Goal: Task Accomplishment & Management: Complete application form

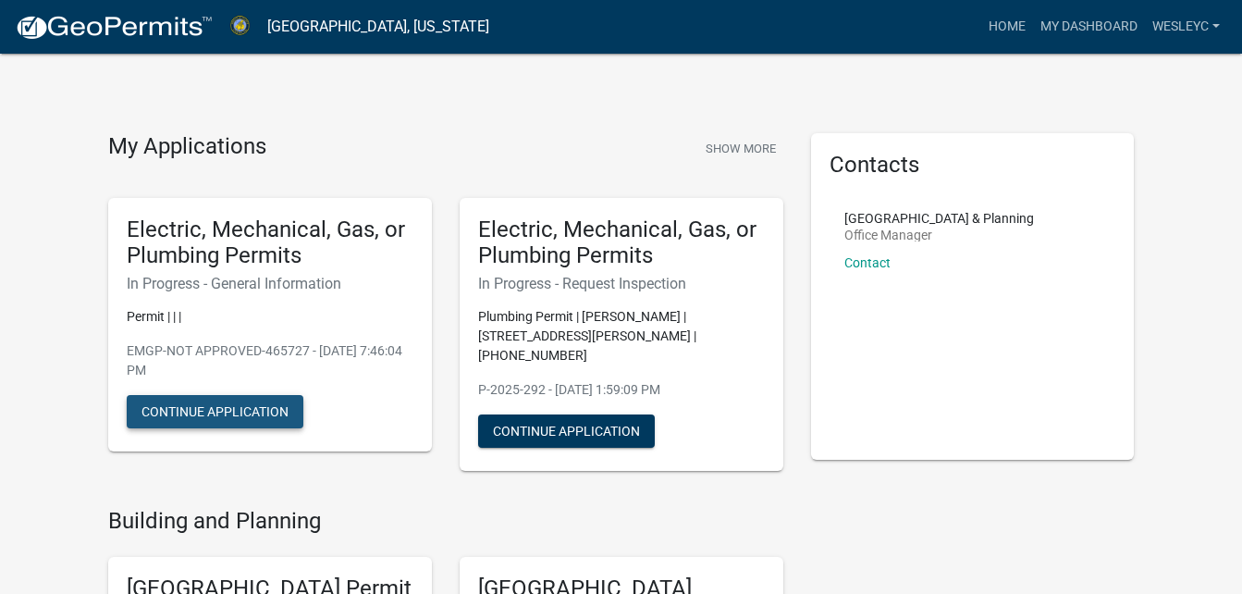
click at [268, 411] on button "Continue Application" at bounding box center [215, 411] width 177 height 33
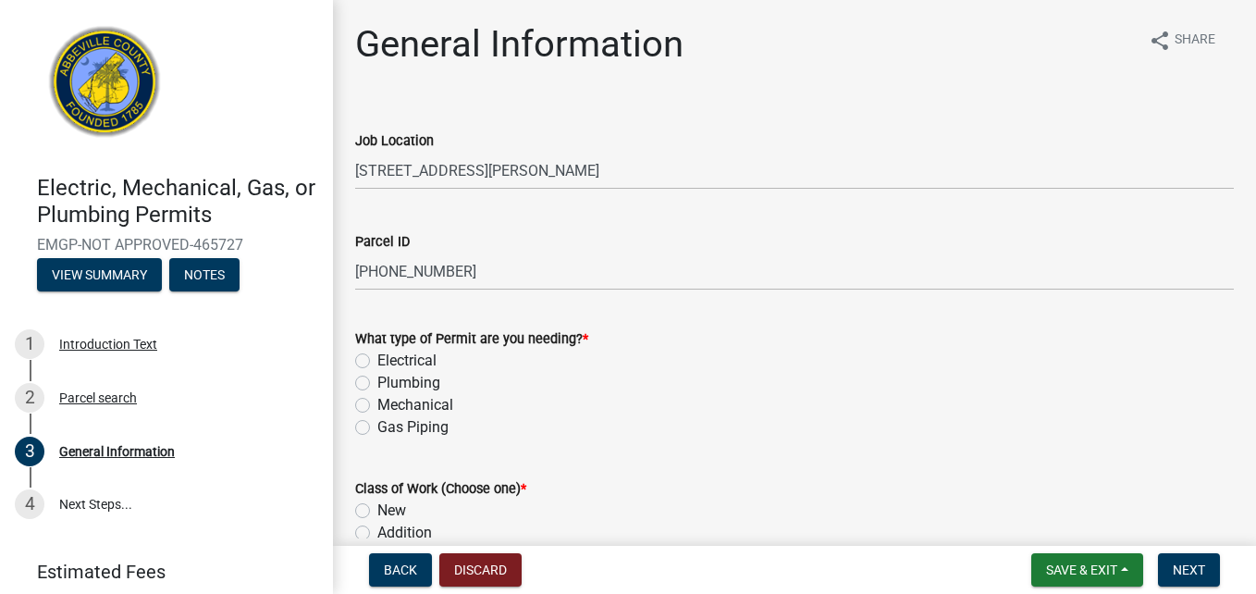
click at [401, 357] on label "Electrical" at bounding box center [406, 361] width 59 height 22
click at [389, 357] on input "Electrical" at bounding box center [383, 356] width 12 height 12
radio input "true"
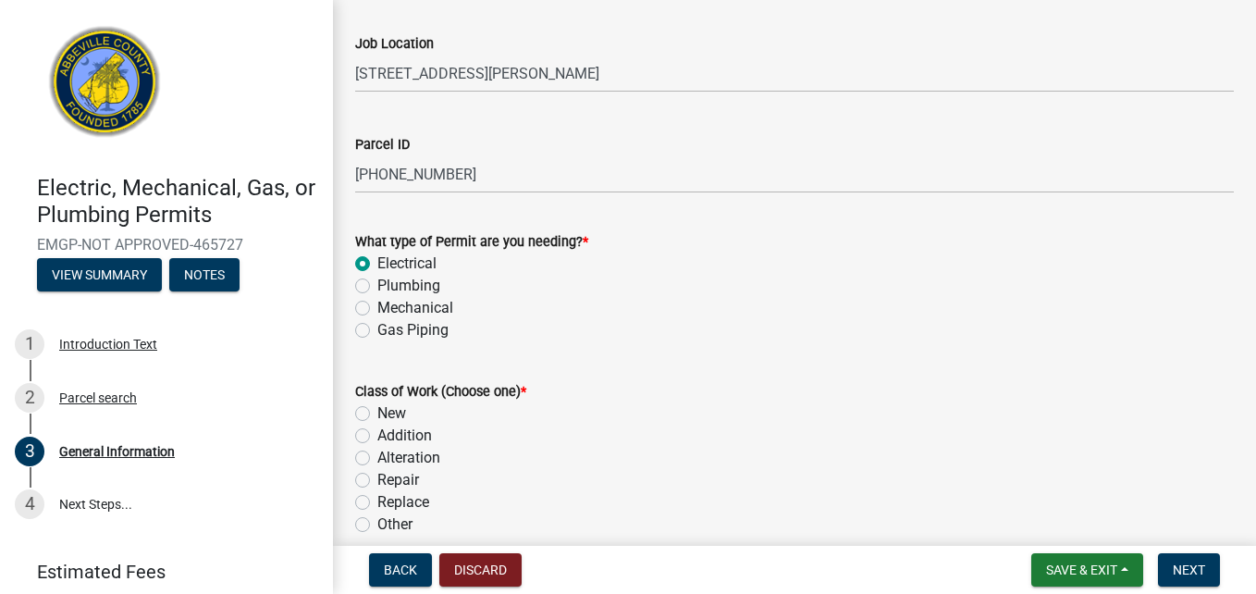
scroll to position [185, 0]
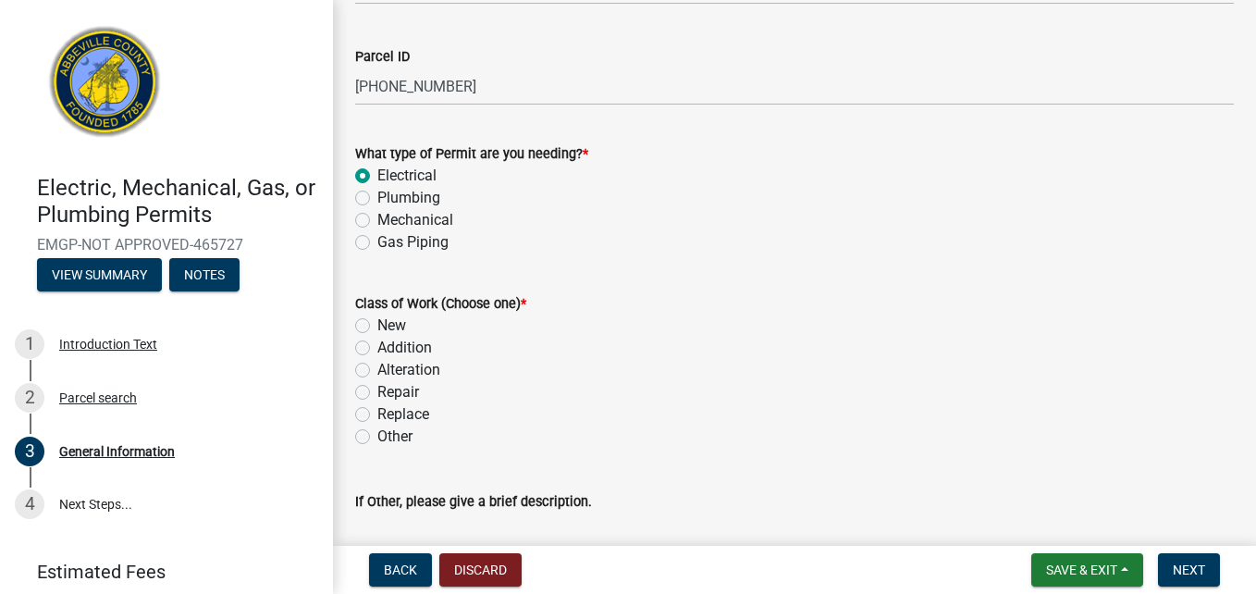
click at [392, 326] on label "New" at bounding box center [391, 325] width 29 height 22
click at [389, 326] on input "New" at bounding box center [383, 320] width 12 height 12
radio input "true"
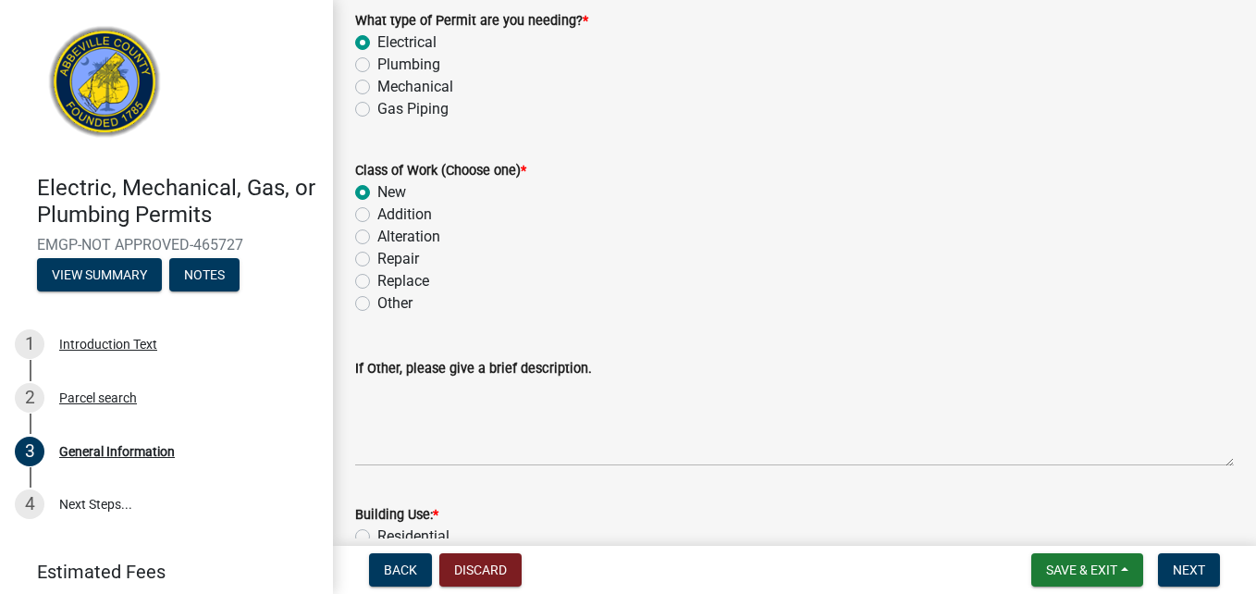
scroll to position [462, 0]
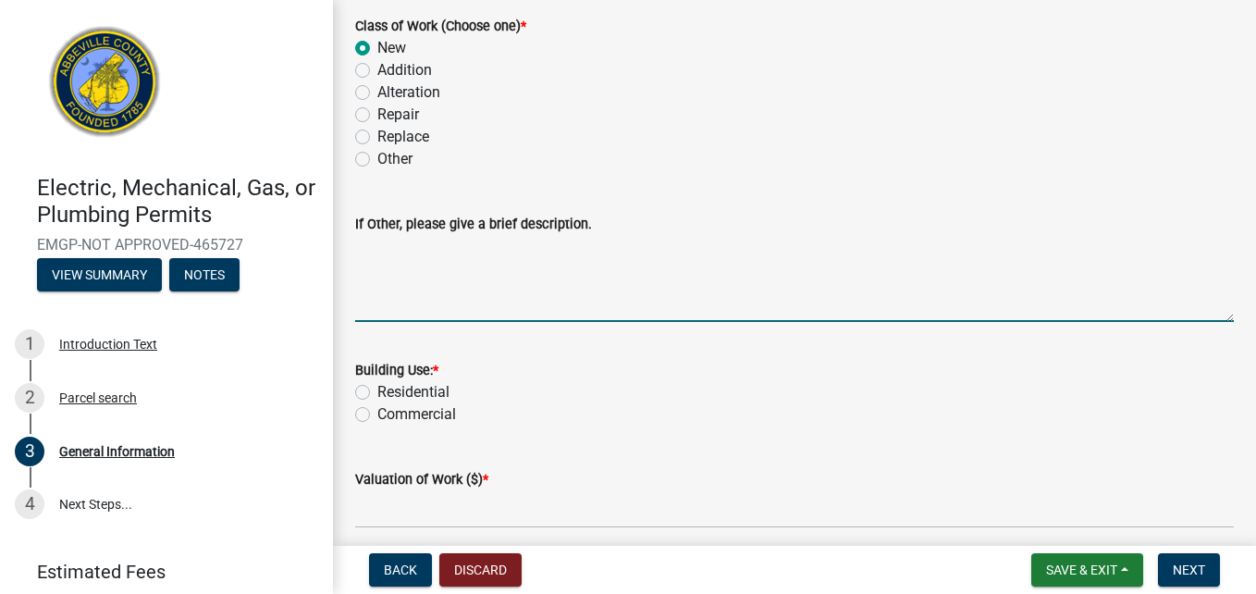
click at [427, 305] on textarea "If Other, please give a brief description." at bounding box center [794, 278] width 879 height 87
type textarea "t"
click at [371, 384] on div "Residential" at bounding box center [794, 392] width 879 height 22
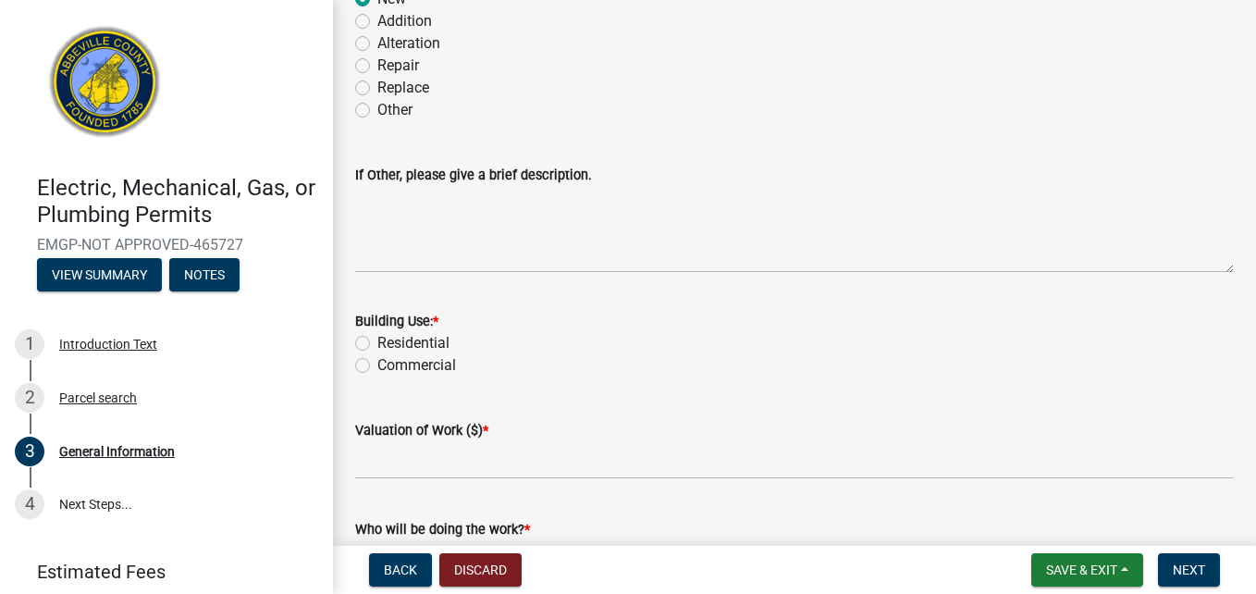
scroll to position [555, 0]
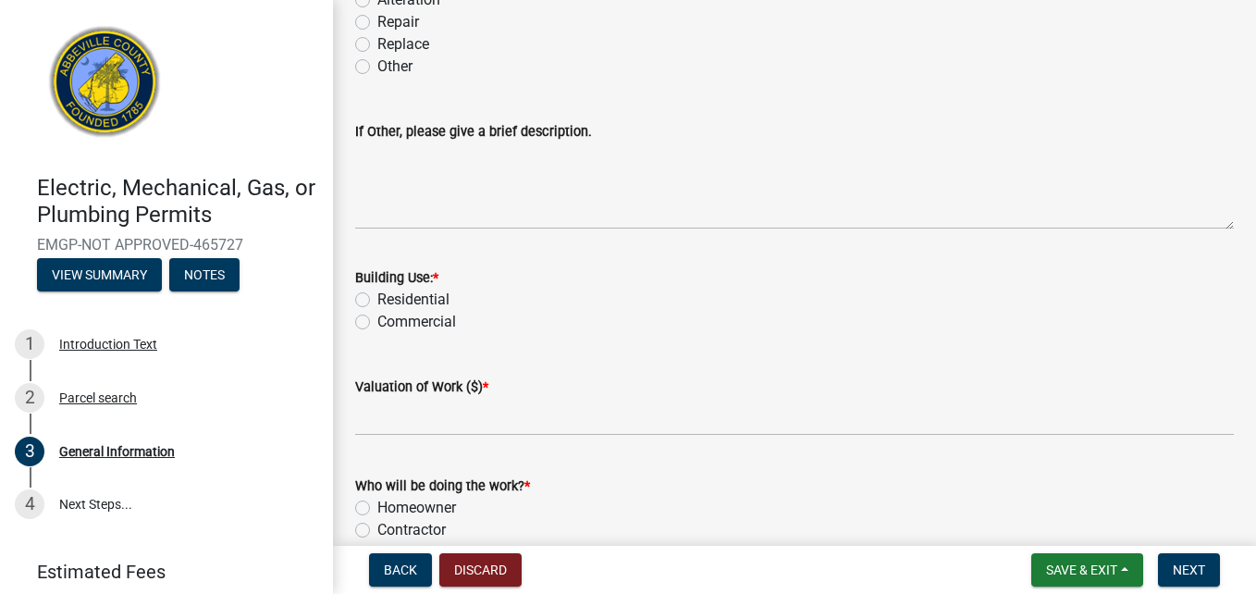
click at [377, 303] on label "Residential" at bounding box center [413, 300] width 72 height 22
click at [377, 301] on input "Residential" at bounding box center [383, 295] width 12 height 12
radio input "true"
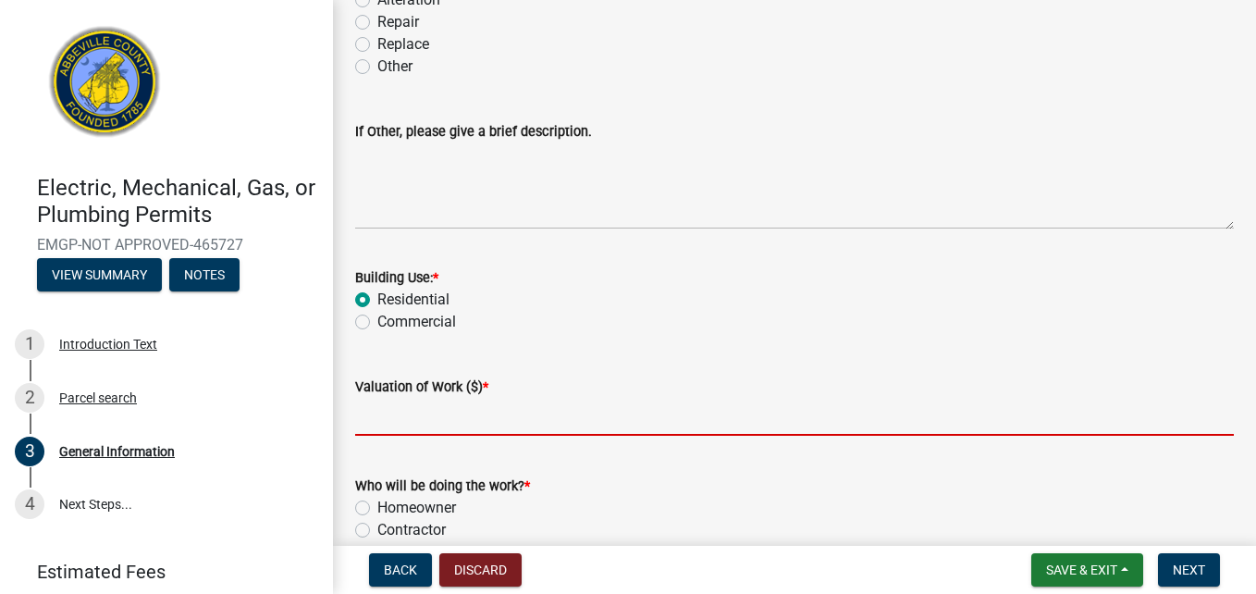
click at [385, 421] on input "text" at bounding box center [794, 417] width 879 height 38
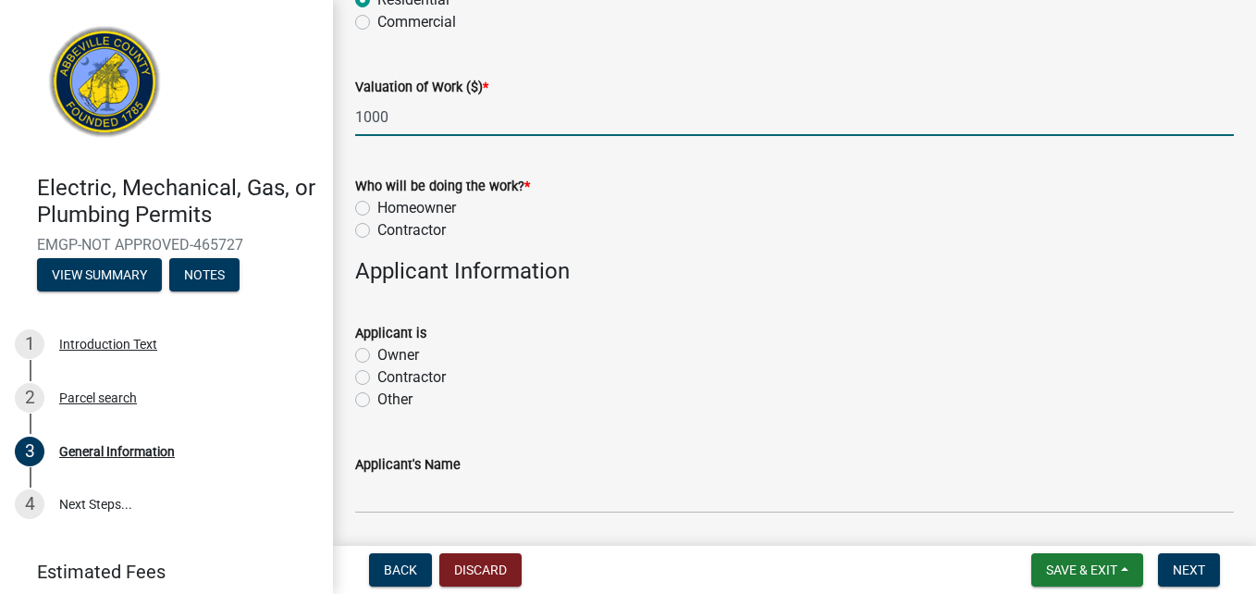
scroll to position [925, 0]
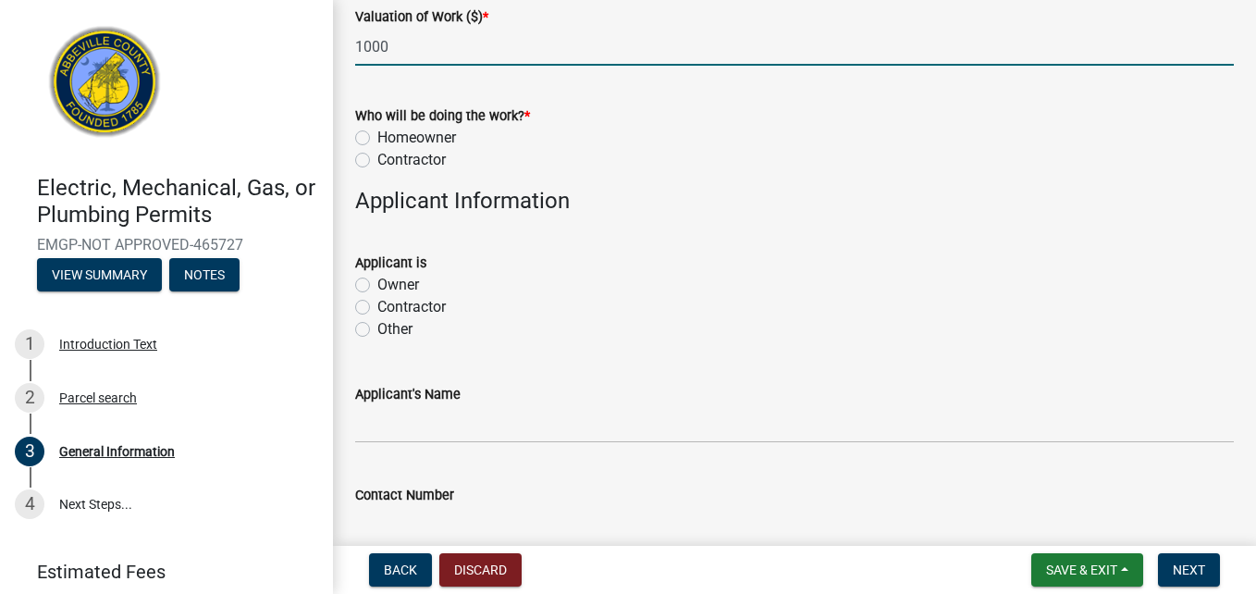
type input "1000"
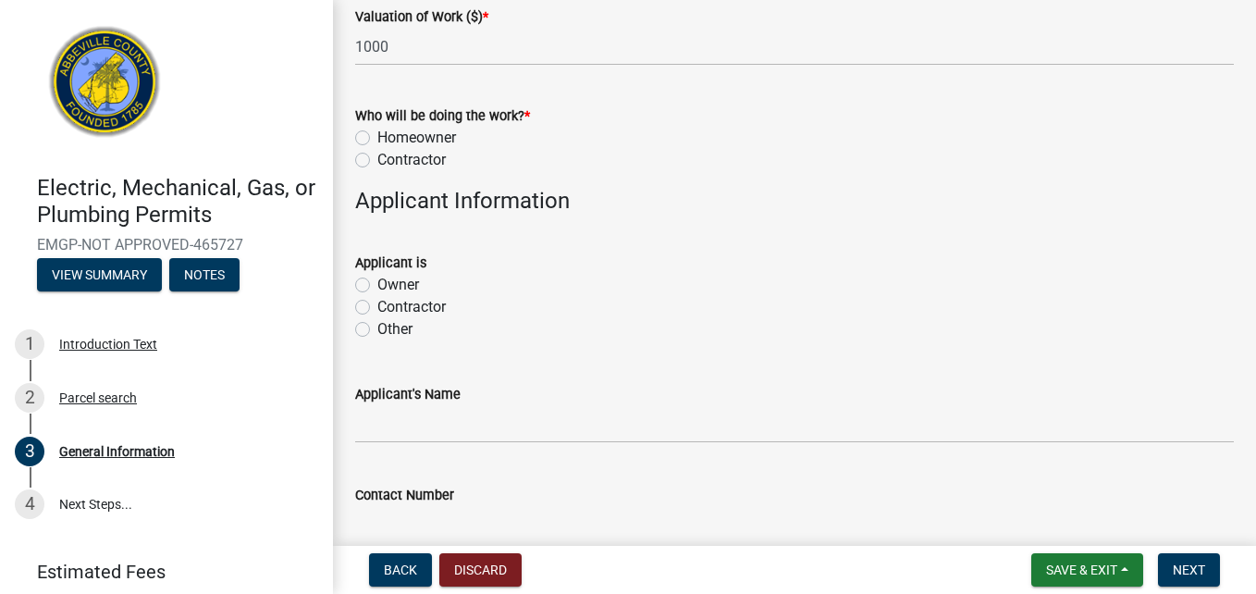
click at [421, 136] on label "Homeowner" at bounding box center [416, 138] width 79 height 22
click at [389, 136] on input "Homeowner" at bounding box center [383, 133] width 12 height 12
radio input "true"
click at [398, 283] on label "Owner" at bounding box center [398, 285] width 42 height 22
click at [389, 283] on input "Owner" at bounding box center [383, 280] width 12 height 12
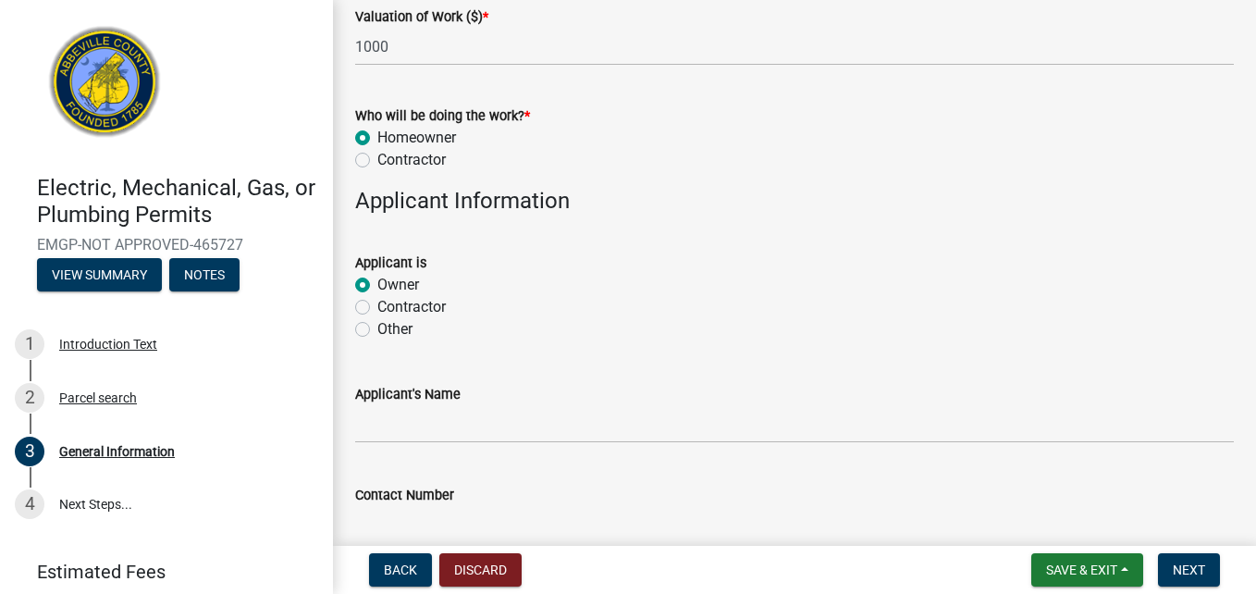
radio input "true"
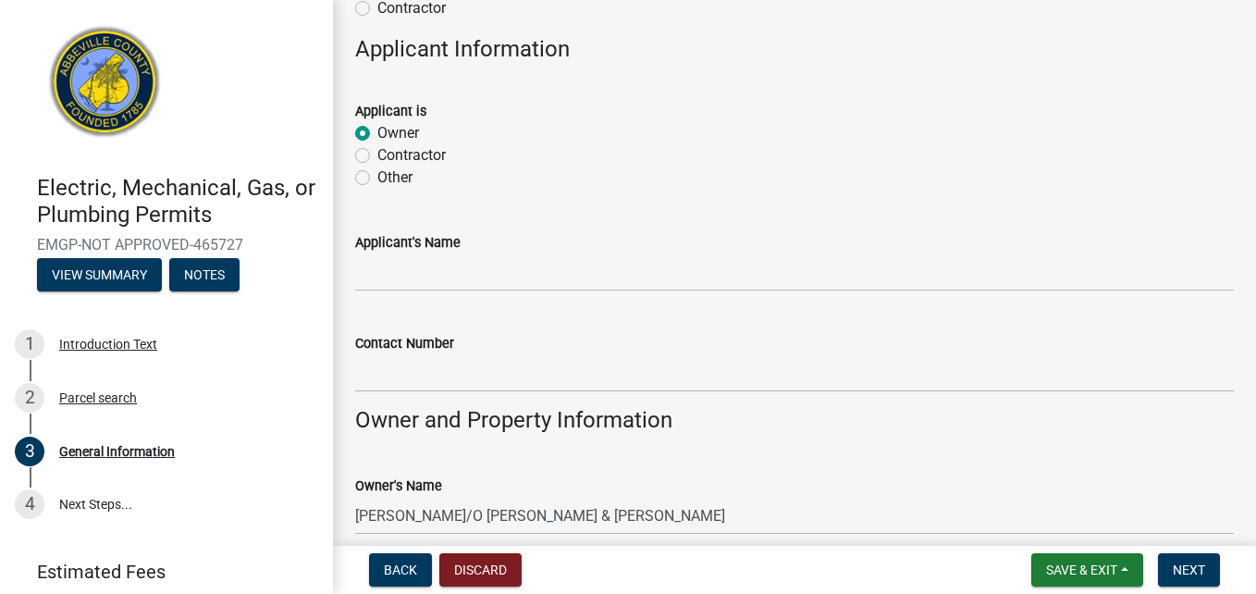
scroll to position [1110, 0]
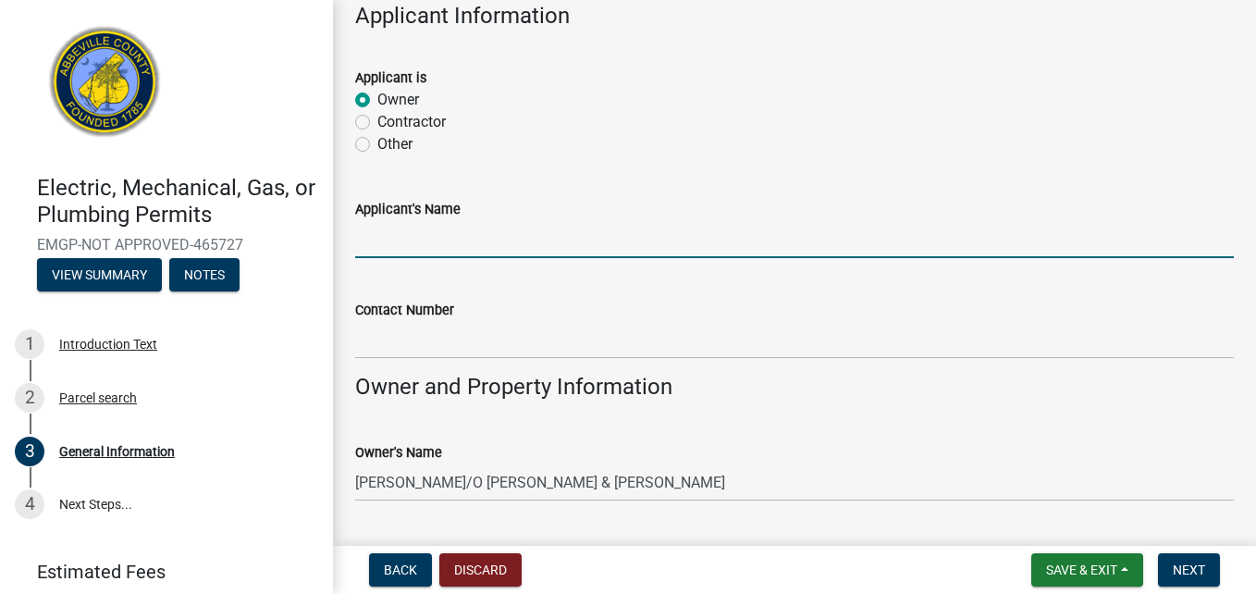
click at [404, 244] on input "Applicant's Name" at bounding box center [794, 239] width 879 height 38
type input "w"
type input "[PERSON_NAME]"
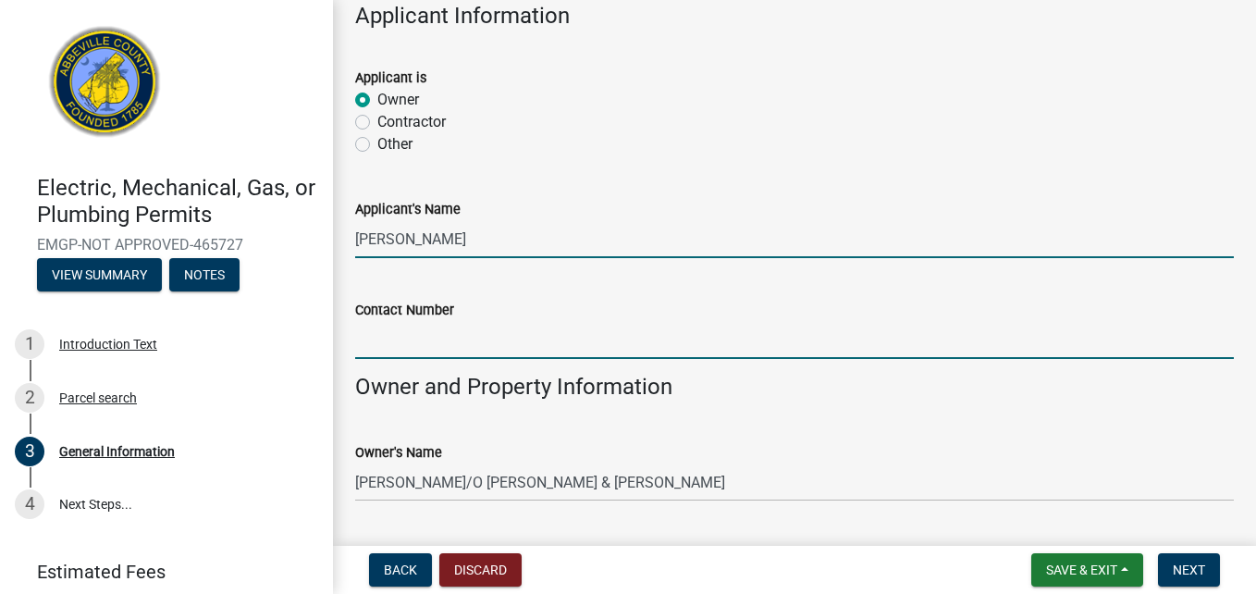
click at [403, 336] on input "Contact Number" at bounding box center [794, 340] width 879 height 38
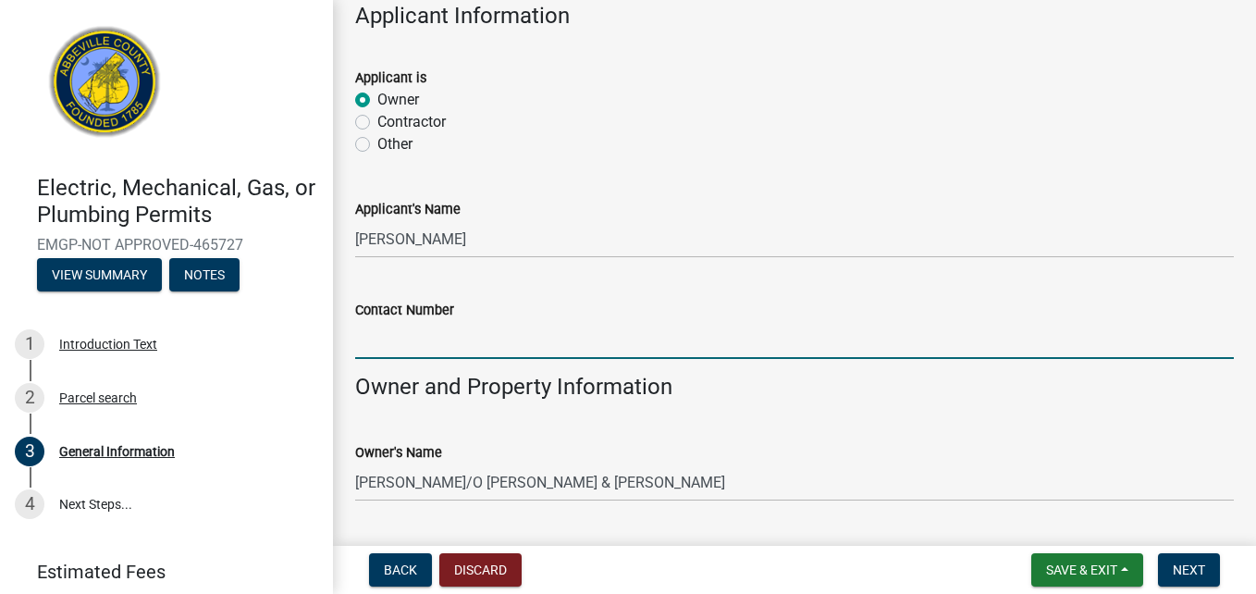
type input "8644307594"
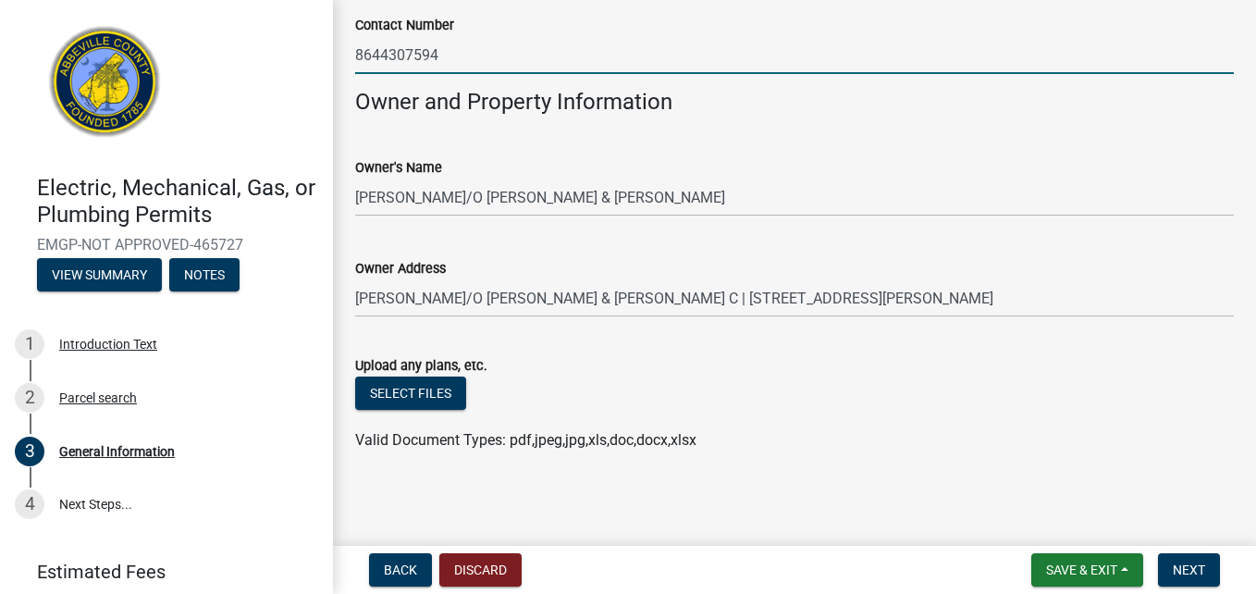
scroll to position [1396, 0]
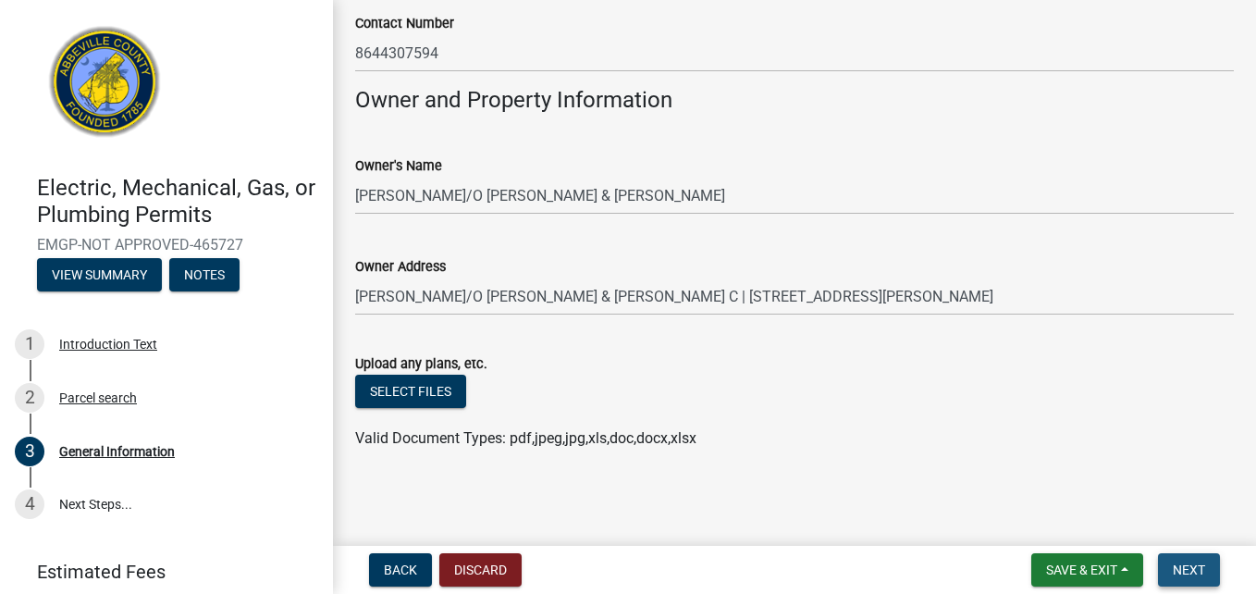
click at [1198, 560] on button "Next" at bounding box center [1189, 569] width 62 height 33
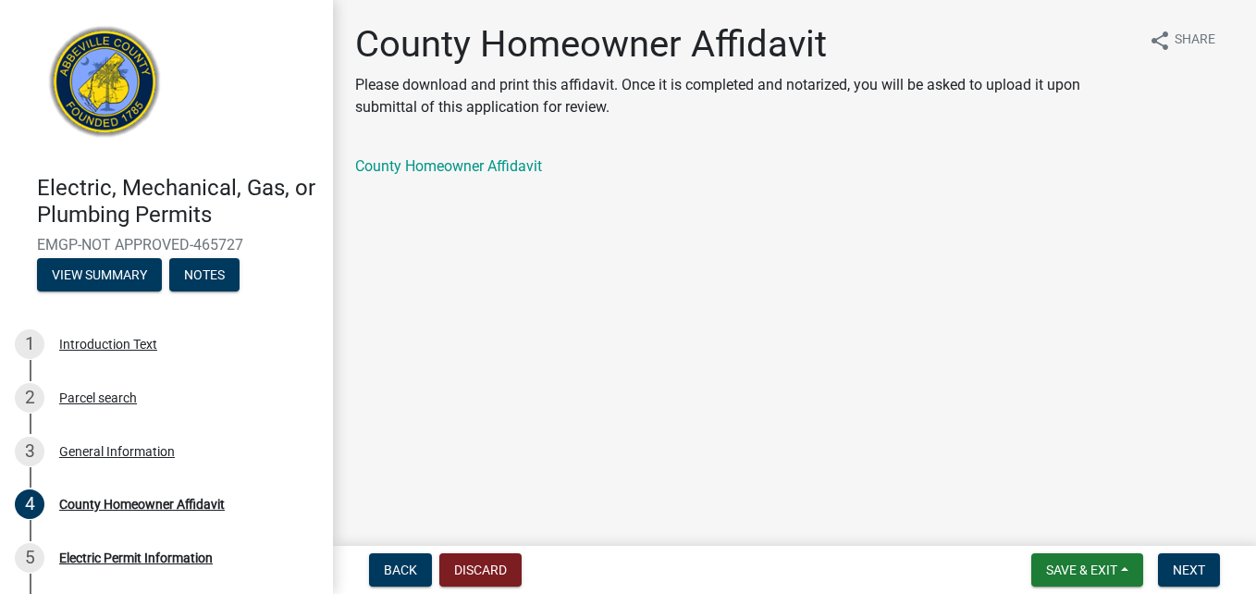
scroll to position [185, 0]
click at [152, 551] on div "Electric Permit Information" at bounding box center [136, 557] width 154 height 13
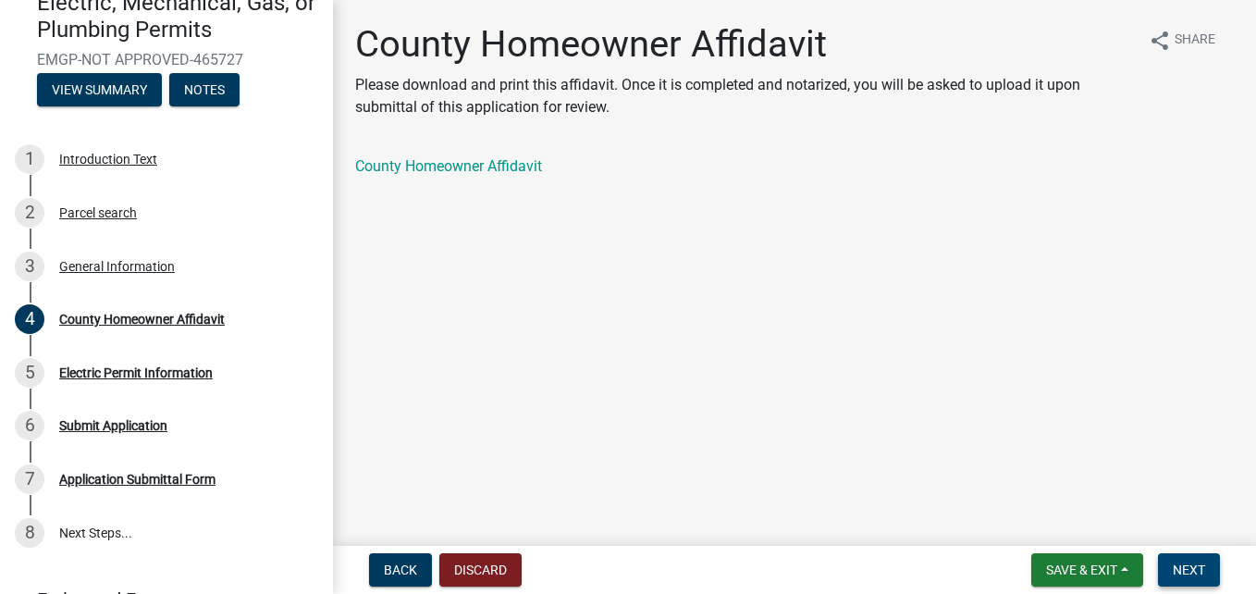
click at [1181, 560] on button "Next" at bounding box center [1189, 569] width 62 height 33
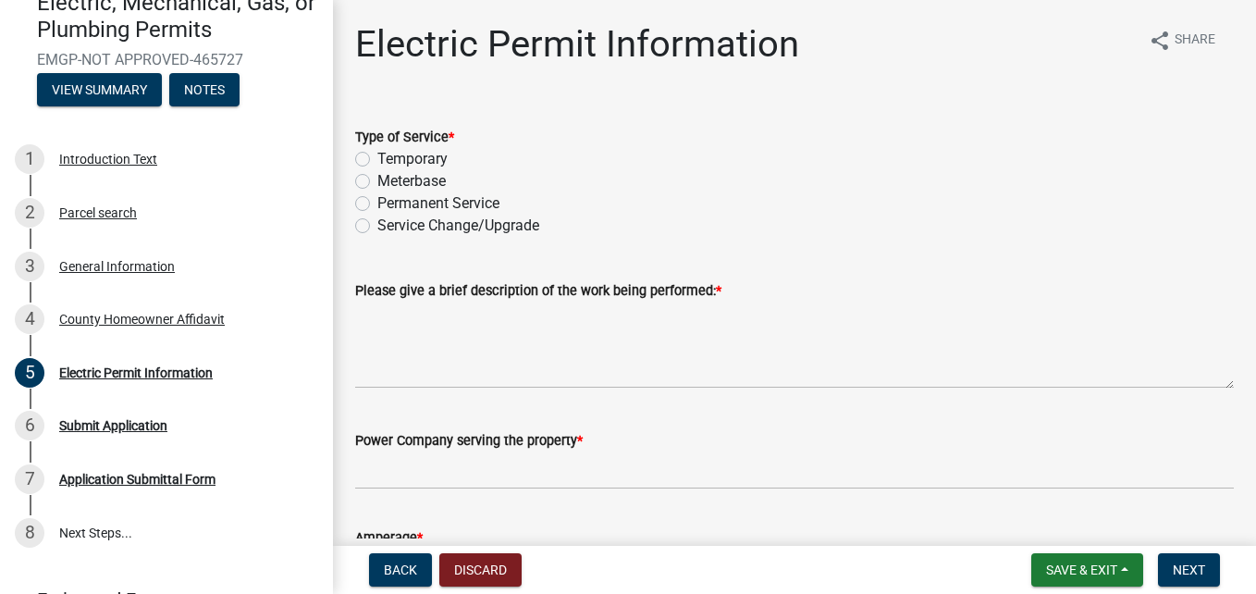
click at [388, 155] on label "Temporary" at bounding box center [412, 159] width 70 height 22
click at [388, 155] on input "Temporary" at bounding box center [383, 154] width 12 height 12
radio input "true"
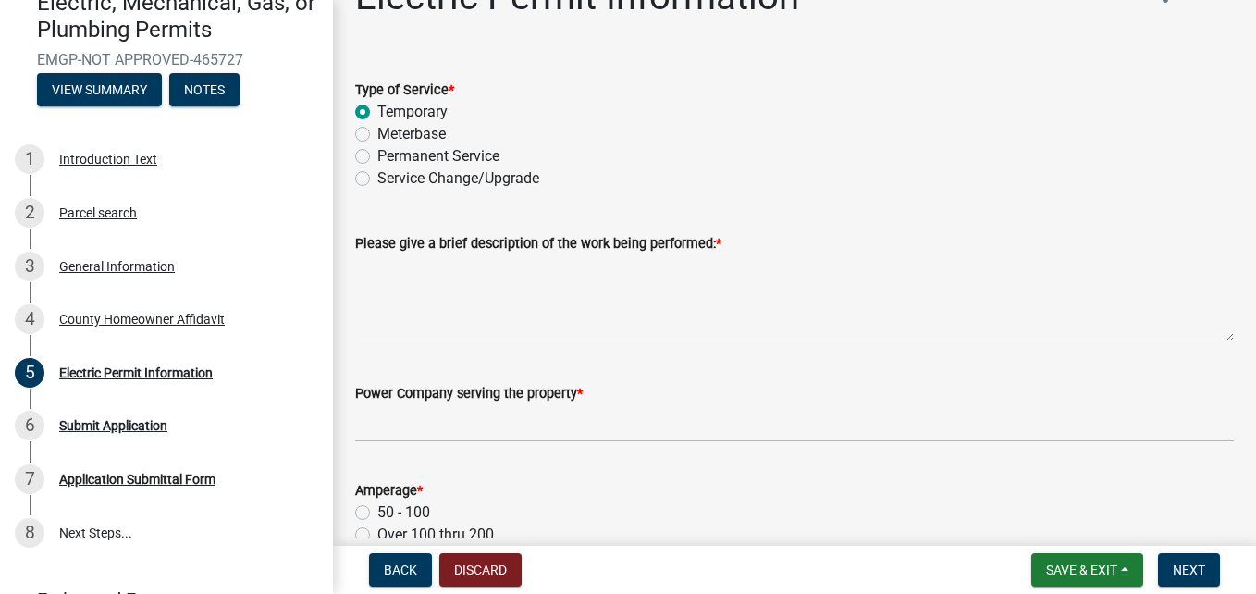
scroll to position [92, 0]
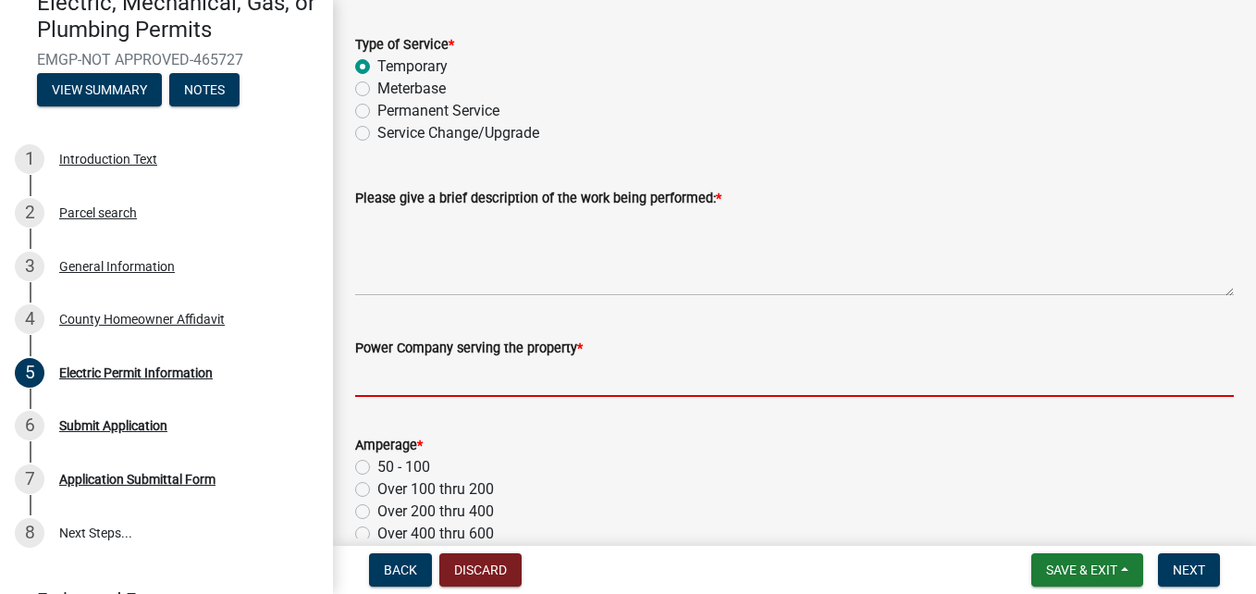
click at [405, 377] on input "Power Company serving the property *" at bounding box center [794, 378] width 879 height 38
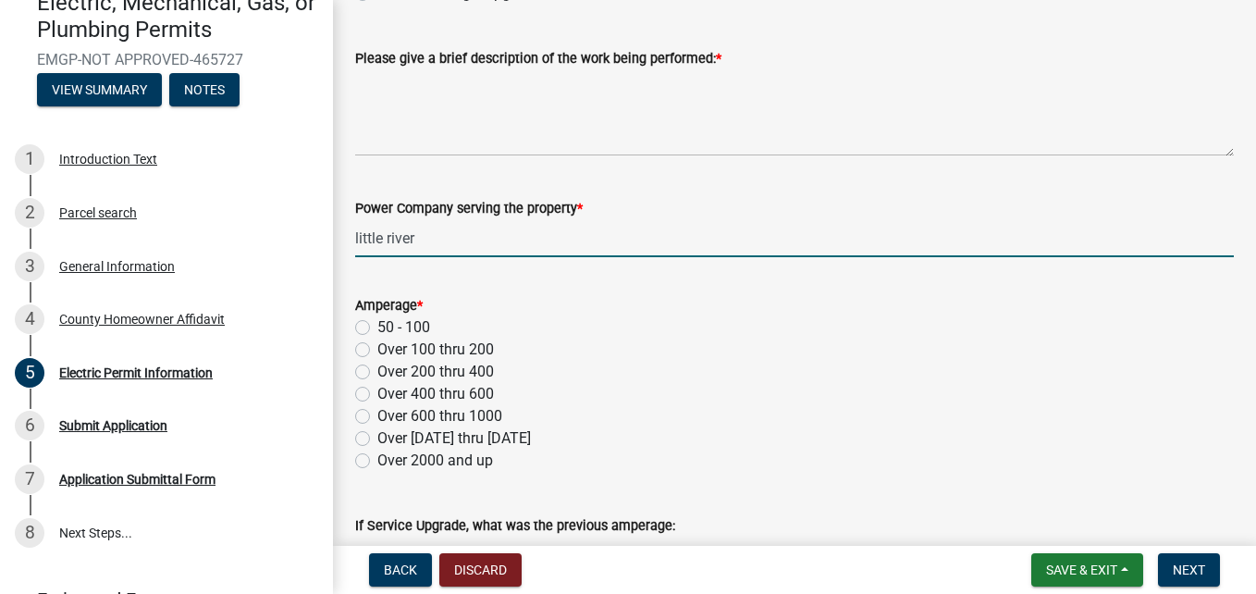
scroll to position [277, 0]
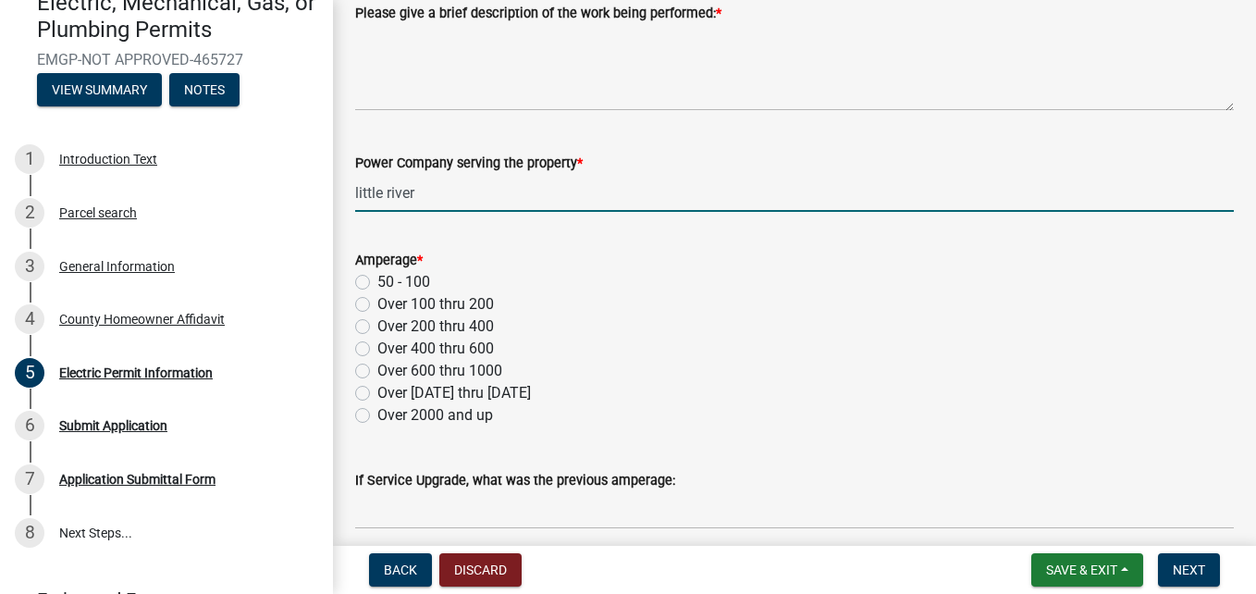
type input "little river"
click at [381, 282] on label "50 - 100" at bounding box center [403, 282] width 53 height 22
click at [381, 282] on input "50 - 100" at bounding box center [383, 277] width 12 height 12
radio input "true"
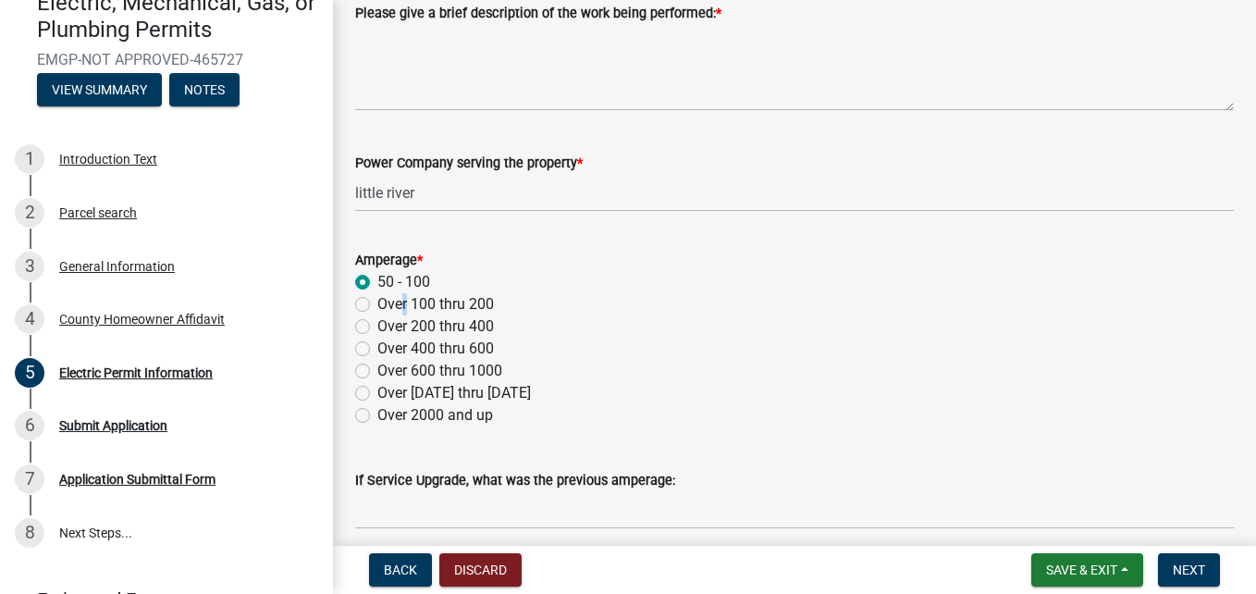
click at [399, 301] on label "Over 100 thru 200" at bounding box center [435, 304] width 117 height 22
drag, startPoint x: 399, startPoint y: 301, endPoint x: 363, endPoint y: 301, distance: 35.1
click at [377, 301] on label "Over 100 thru 200" at bounding box center [435, 304] width 117 height 22
click at [377, 301] on input "Over 100 thru 200" at bounding box center [383, 299] width 12 height 12
radio input "true"
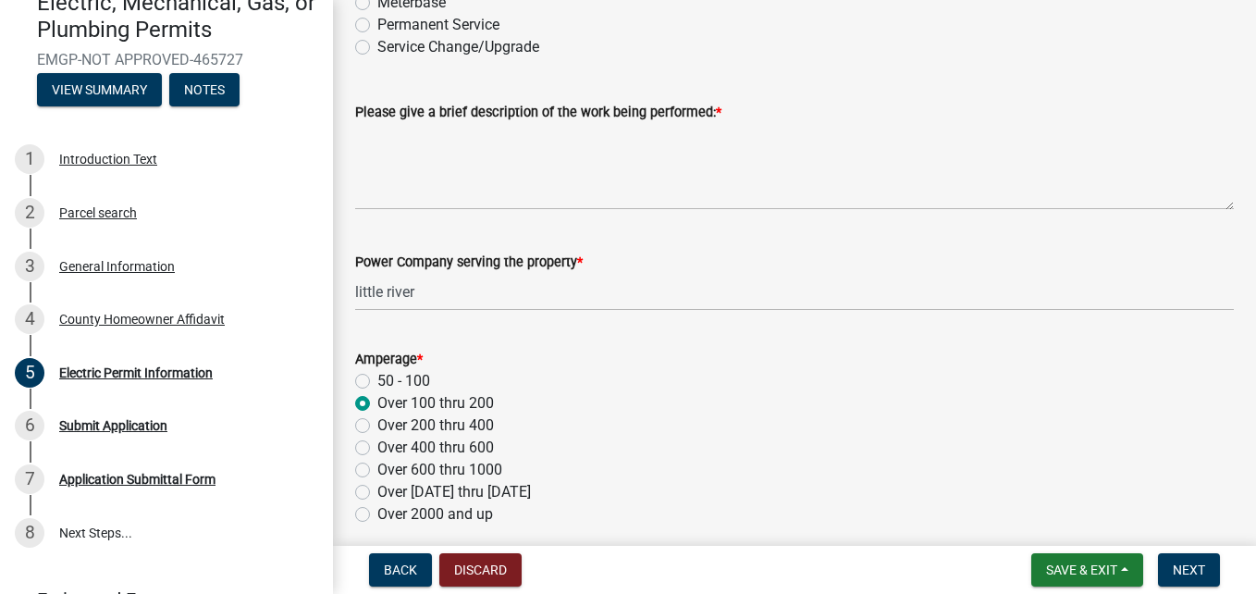
scroll to position [98, 0]
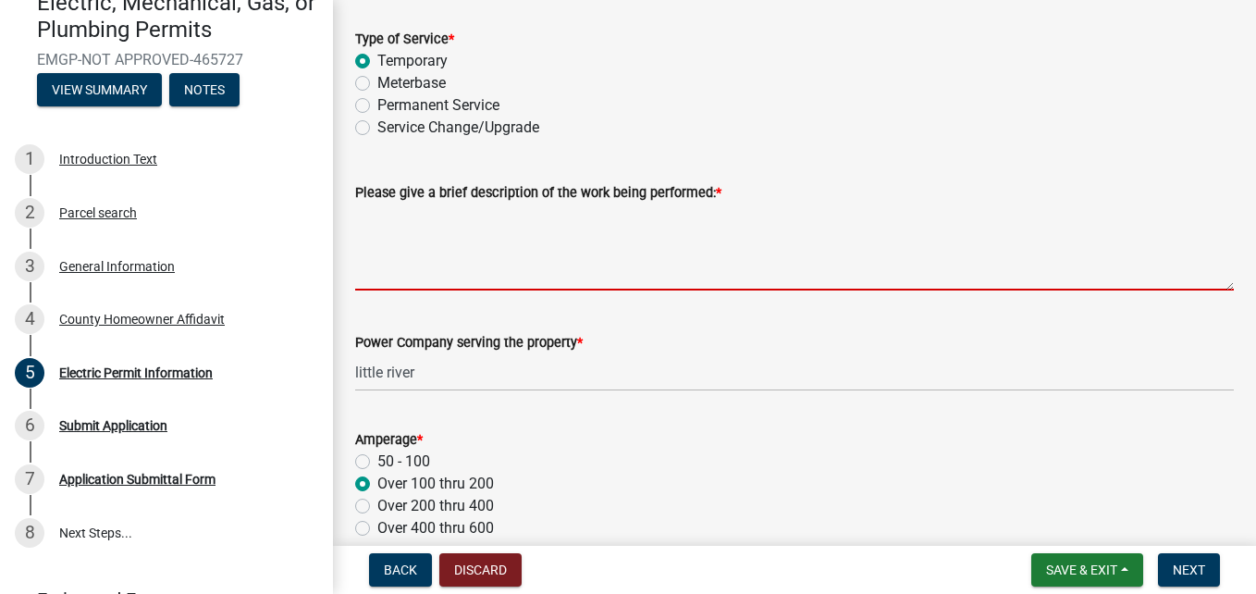
click at [405, 274] on textarea "Please give a brief description of the work being performed: *" at bounding box center [794, 246] width 879 height 87
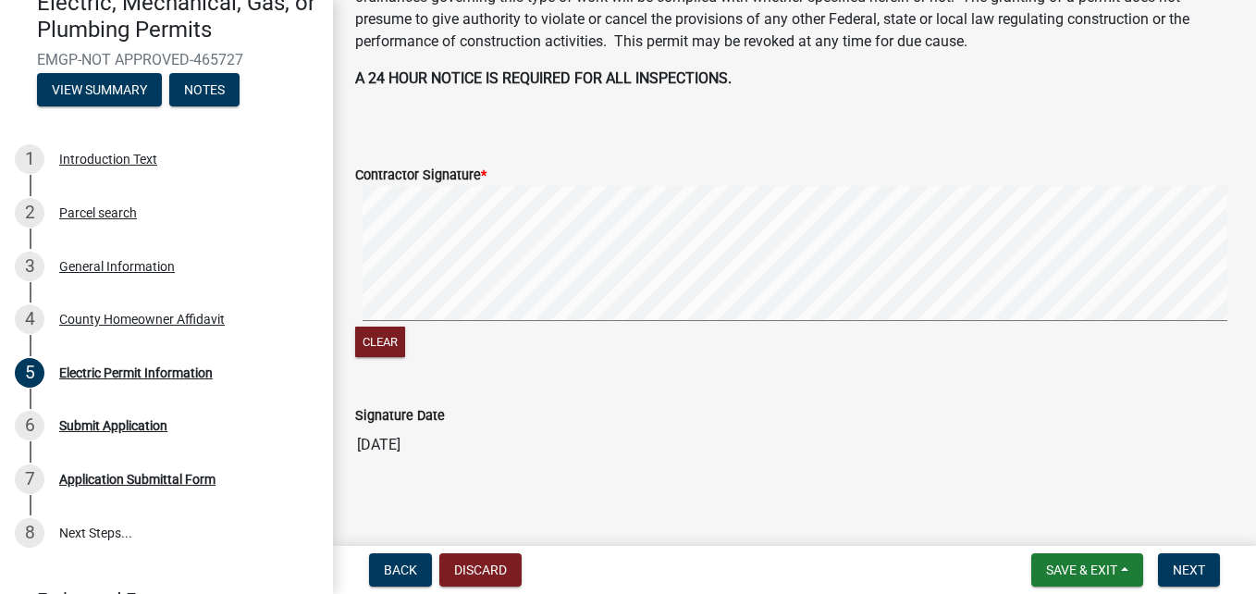
scroll to position [1115, 0]
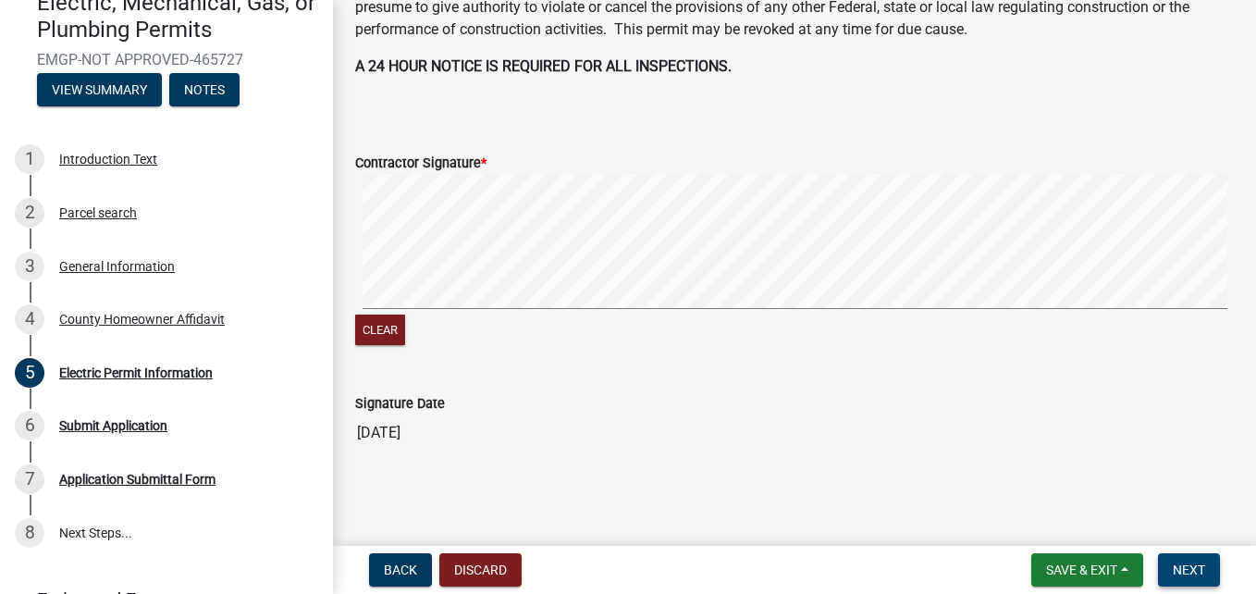
click at [1188, 562] on span "Next" at bounding box center [1189, 569] width 32 height 15
click at [1178, 568] on span "Next" at bounding box center [1189, 569] width 32 height 15
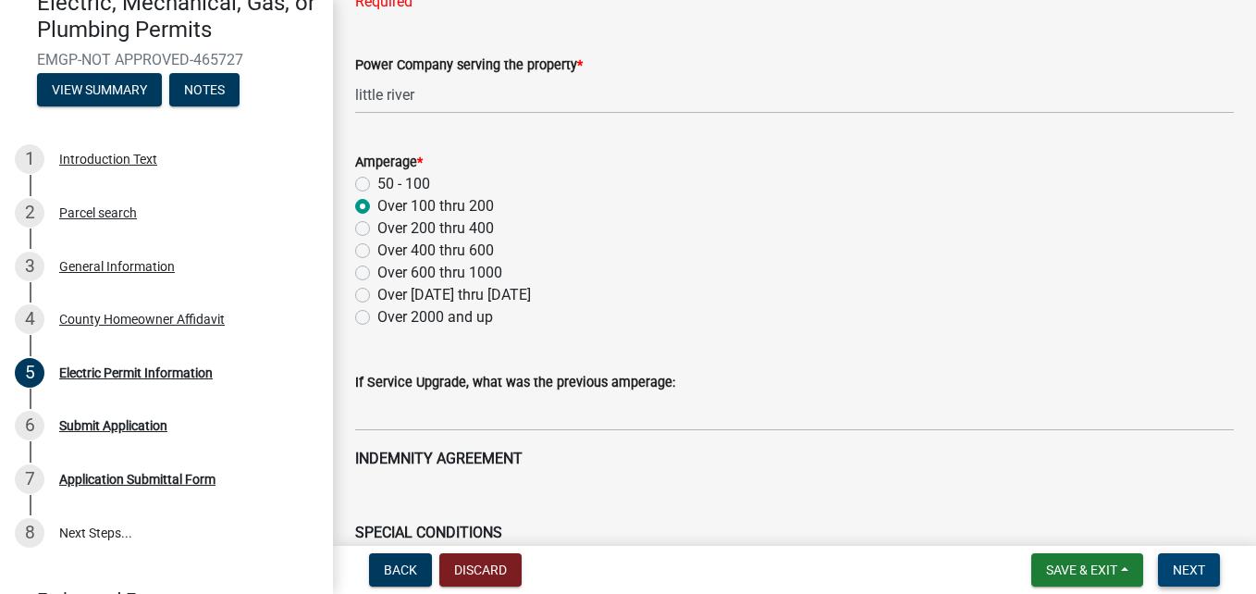
scroll to position [28, 0]
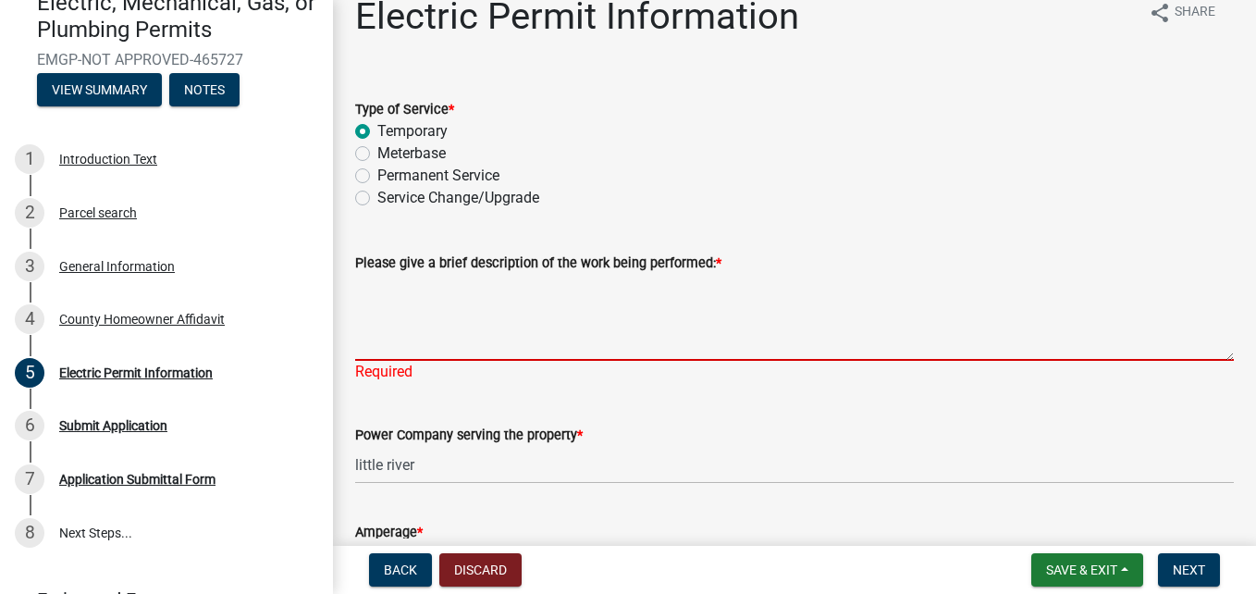
click at [431, 345] on textarea "Please give a brief description of the work being performed: *" at bounding box center [794, 317] width 879 height 87
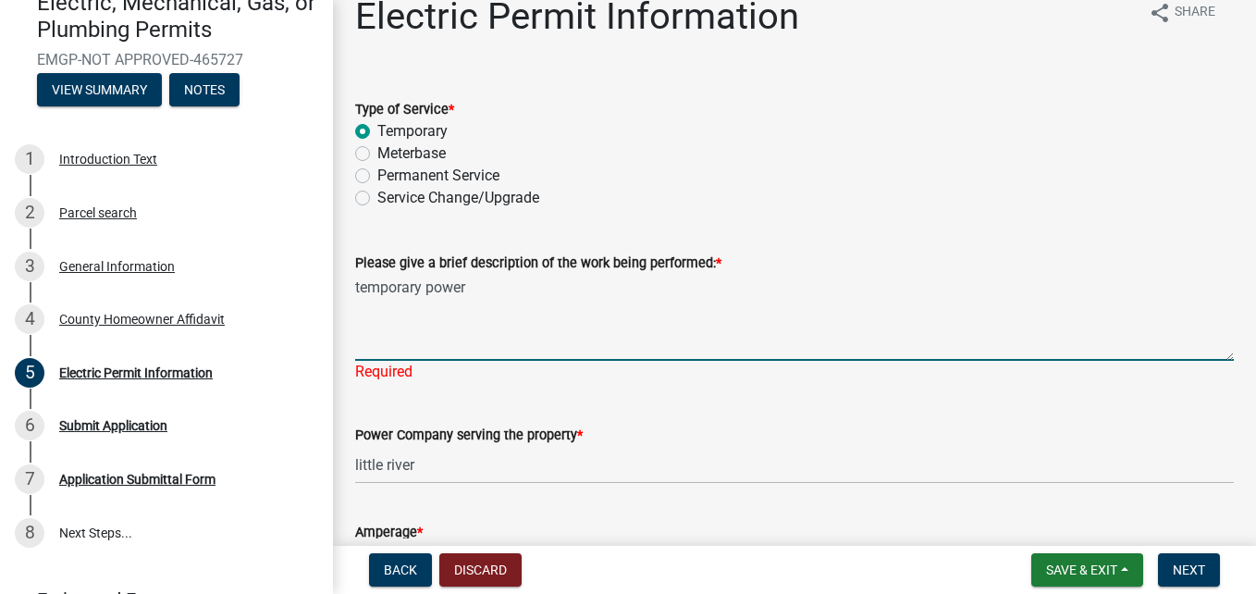
click at [431, 345] on textarea "temporary power" at bounding box center [794, 317] width 879 height 87
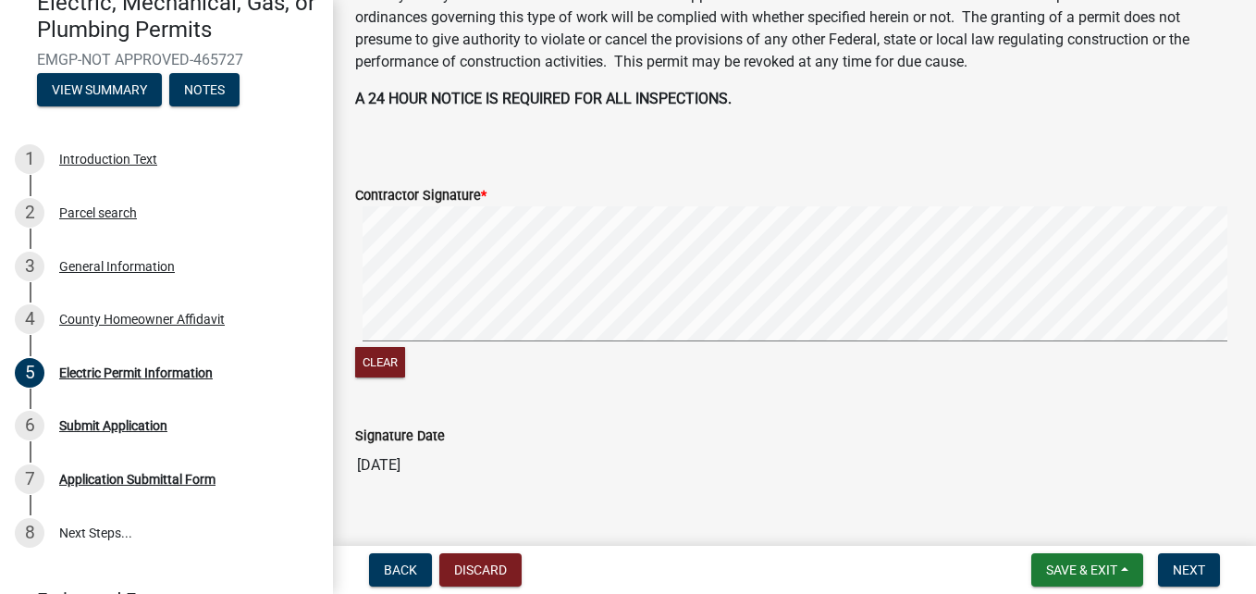
scroll to position [1137, 0]
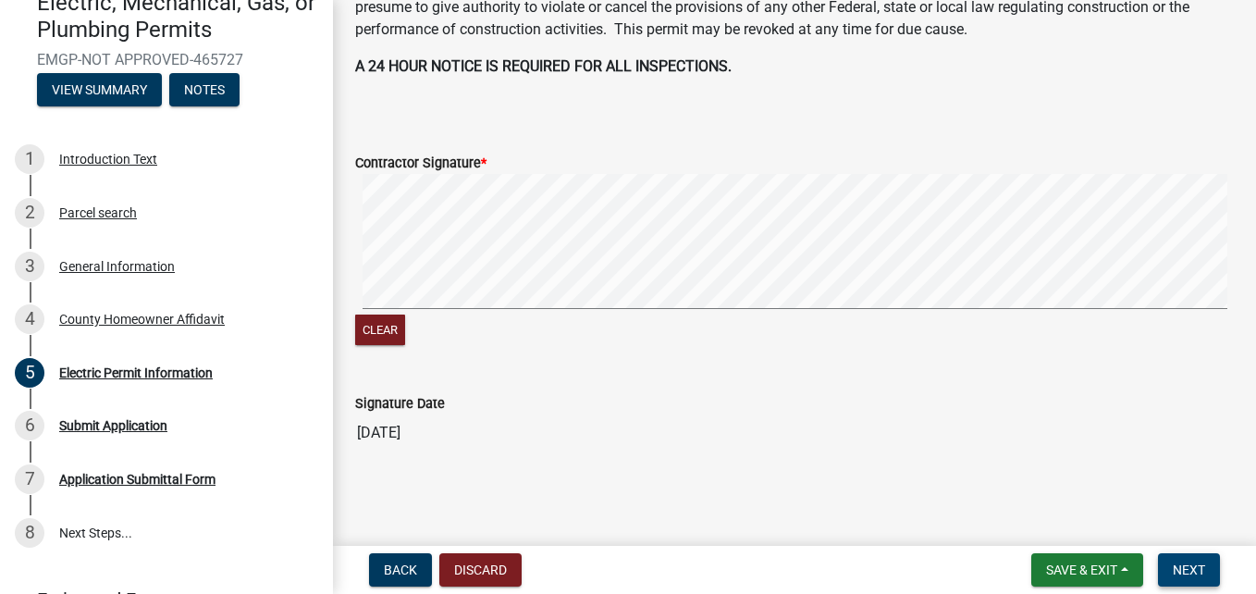
type textarea "temporary power"
click at [1213, 580] on button "Next" at bounding box center [1189, 569] width 62 height 33
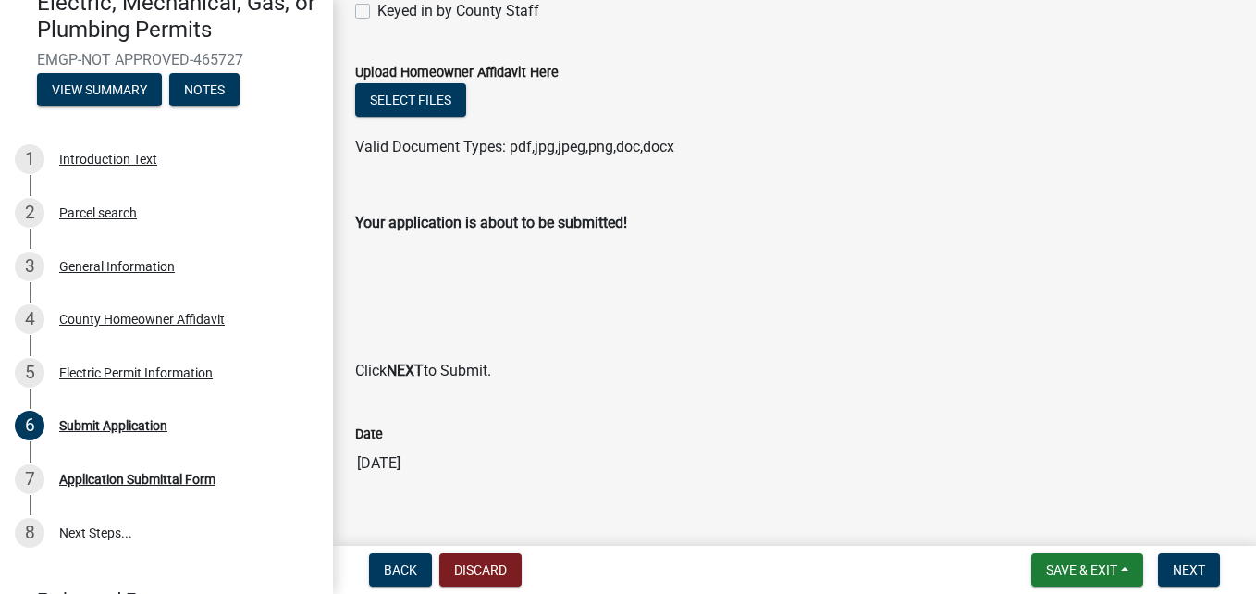
scroll to position [178, 0]
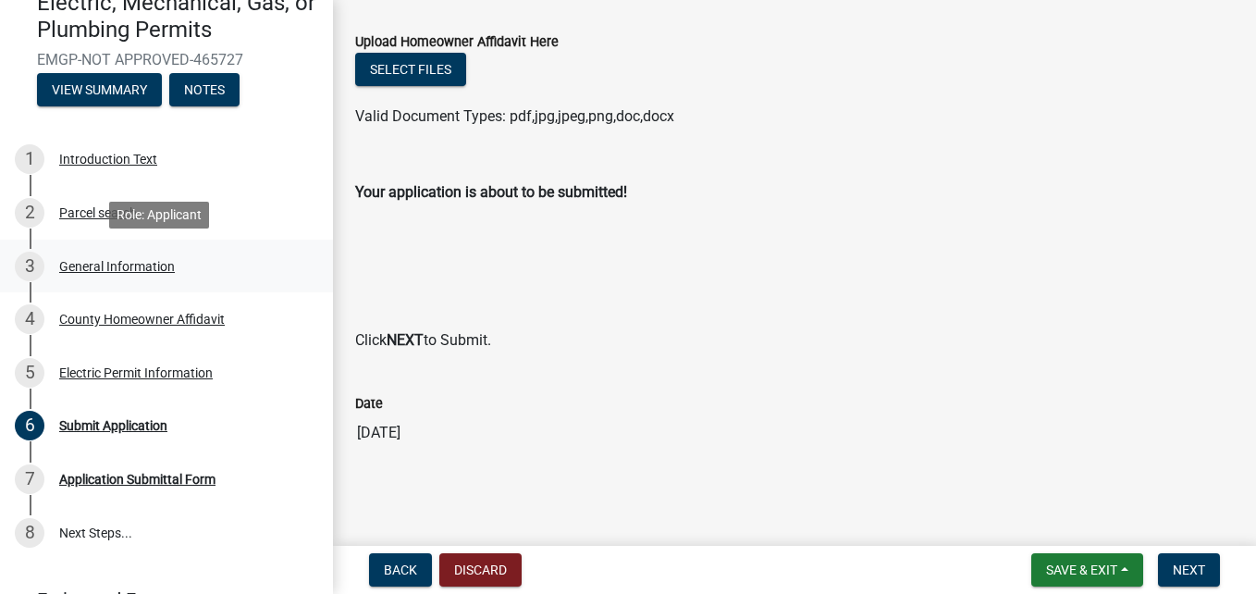
click at [106, 272] on div "General Information" at bounding box center [117, 266] width 116 height 13
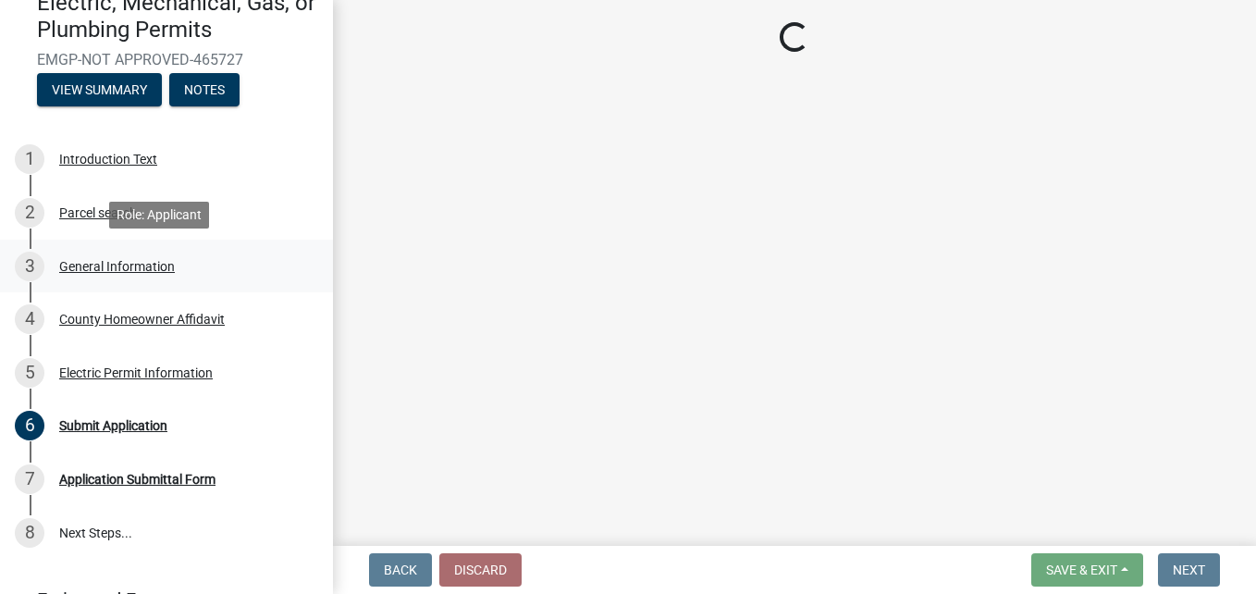
scroll to position [0, 0]
click at [123, 307] on div "4 County Homeowner Affidavit" at bounding box center [159, 319] width 289 height 30
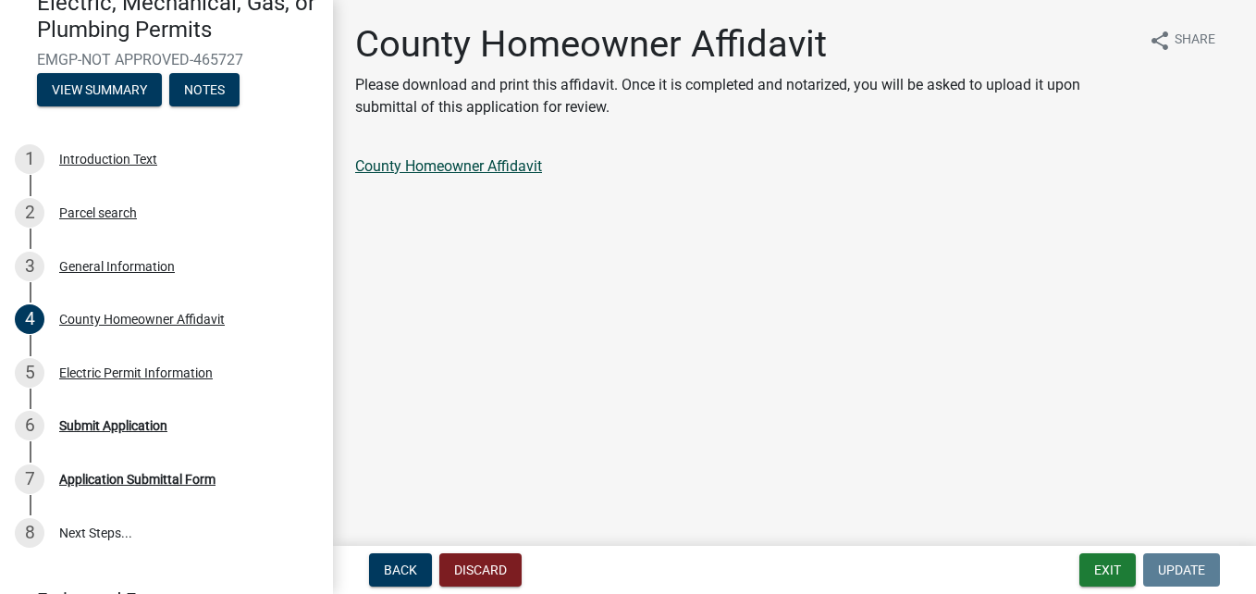
click at [488, 174] on link "County Homeowner Affidavit" at bounding box center [448, 166] width 187 height 18
click at [141, 423] on div "Submit Application" at bounding box center [113, 425] width 108 height 13
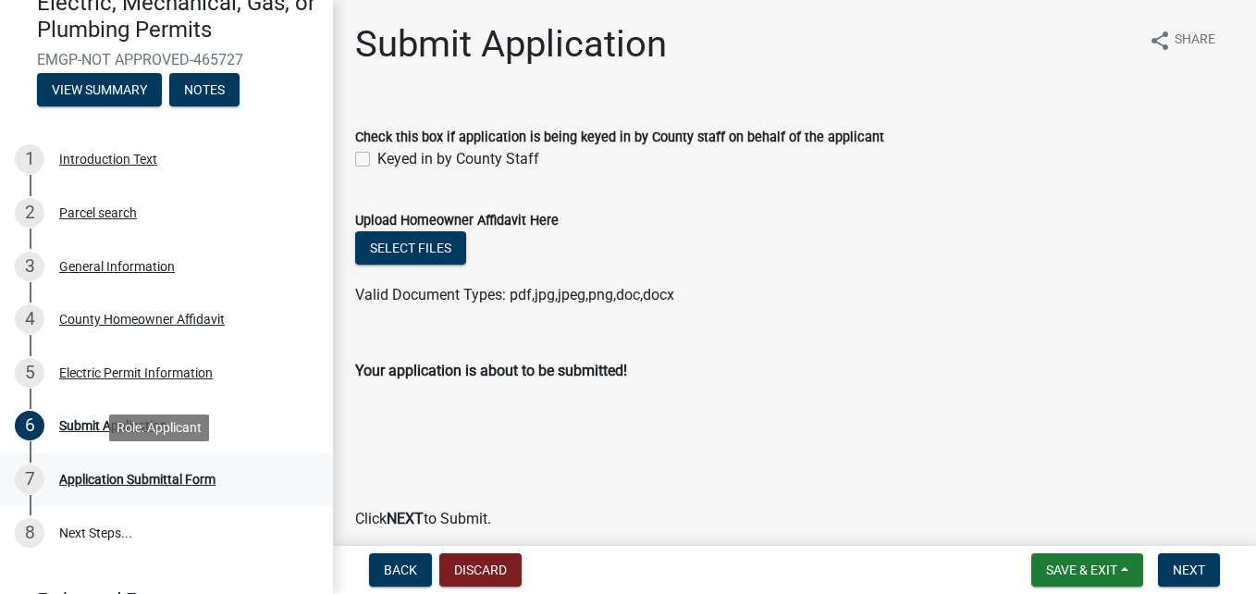
click at [180, 474] on div "Application Submittal Form" at bounding box center [137, 479] width 156 height 13
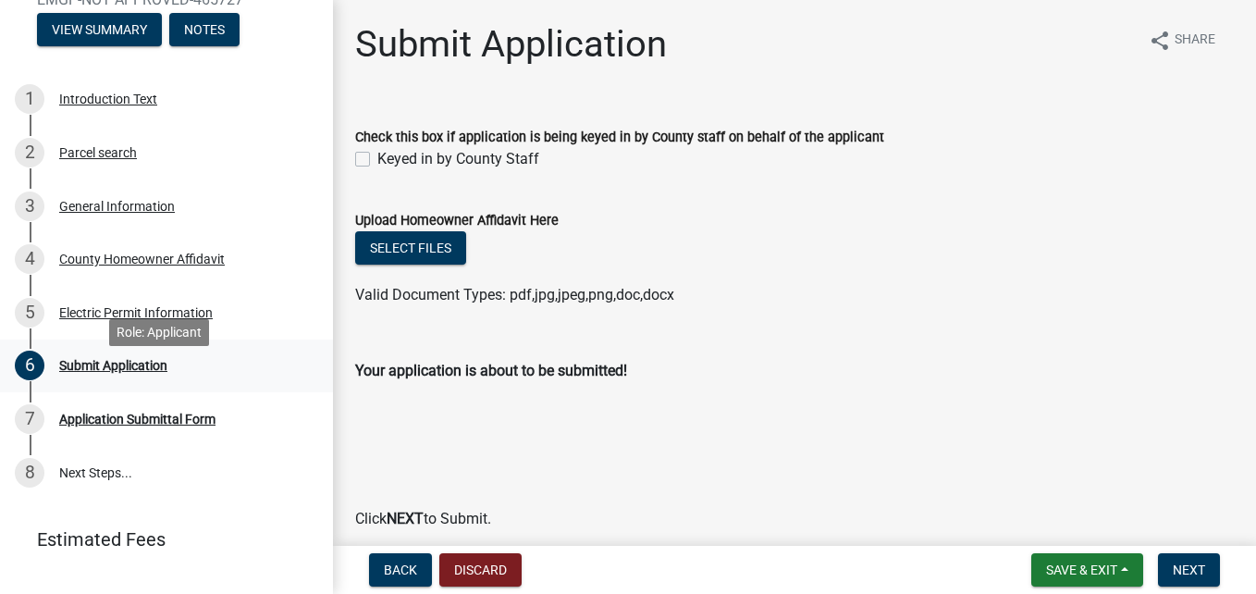
scroll to position [280, 0]
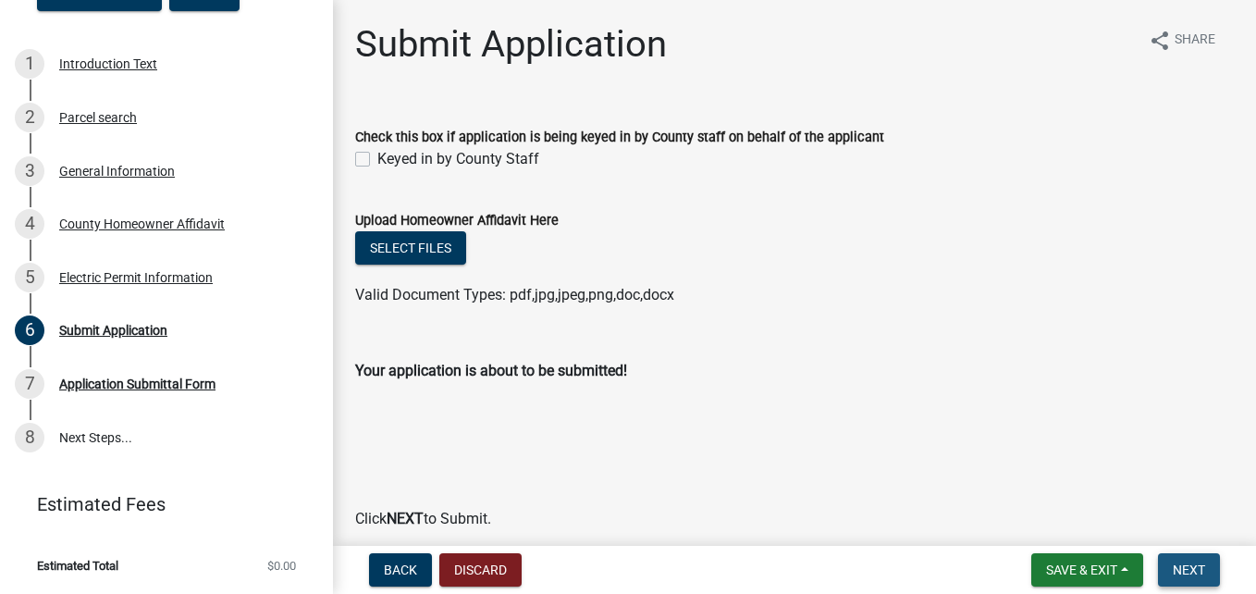
click at [1214, 564] on button "Next" at bounding box center [1189, 569] width 62 height 33
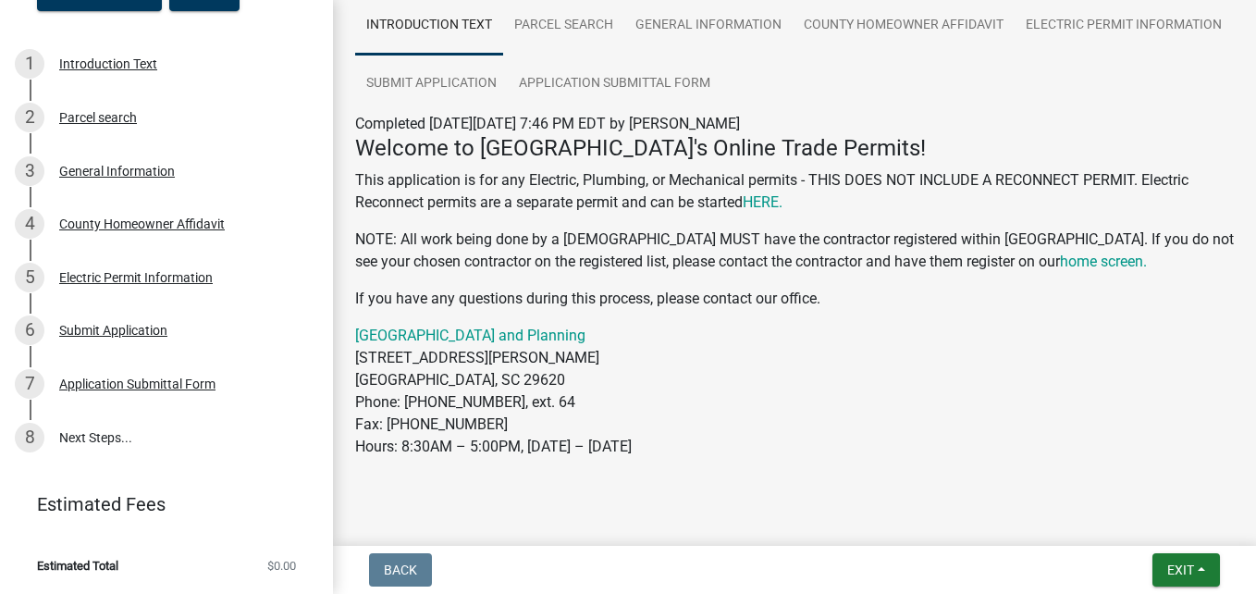
scroll to position [173, 0]
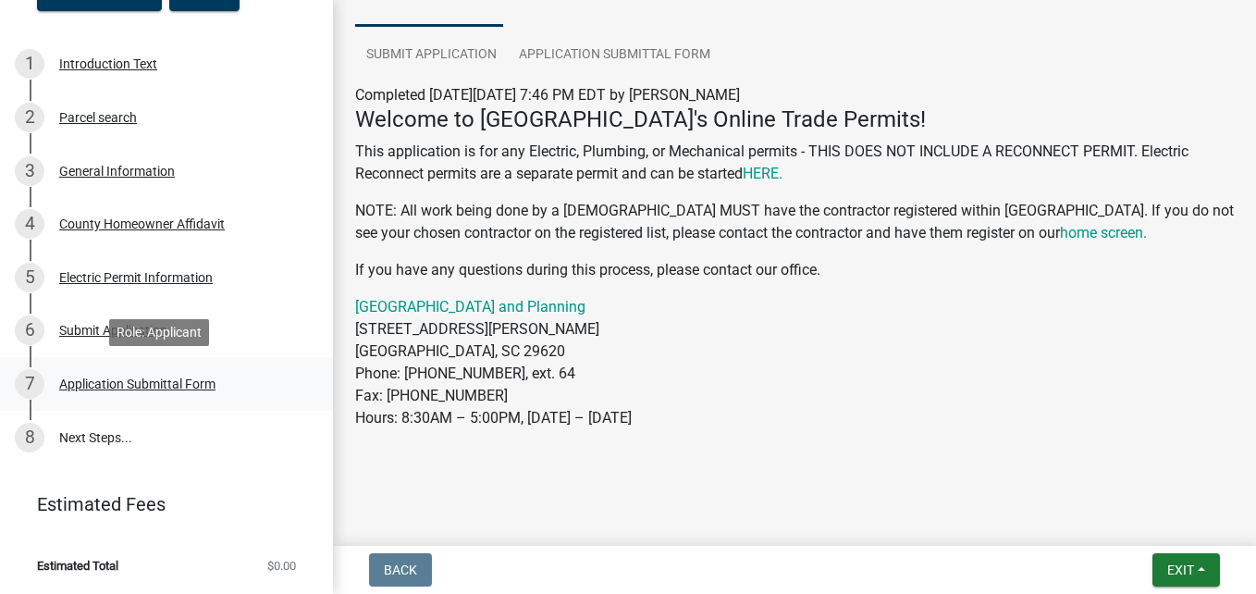
click at [119, 377] on div "Application Submittal Form" at bounding box center [137, 383] width 156 height 13
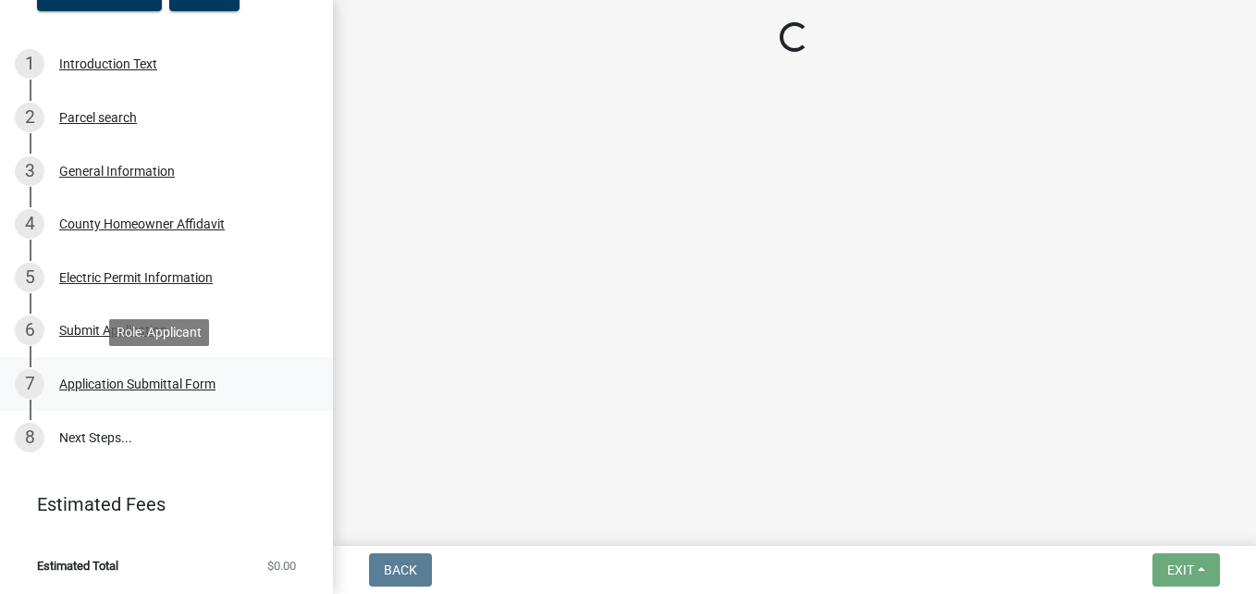
scroll to position [0, 0]
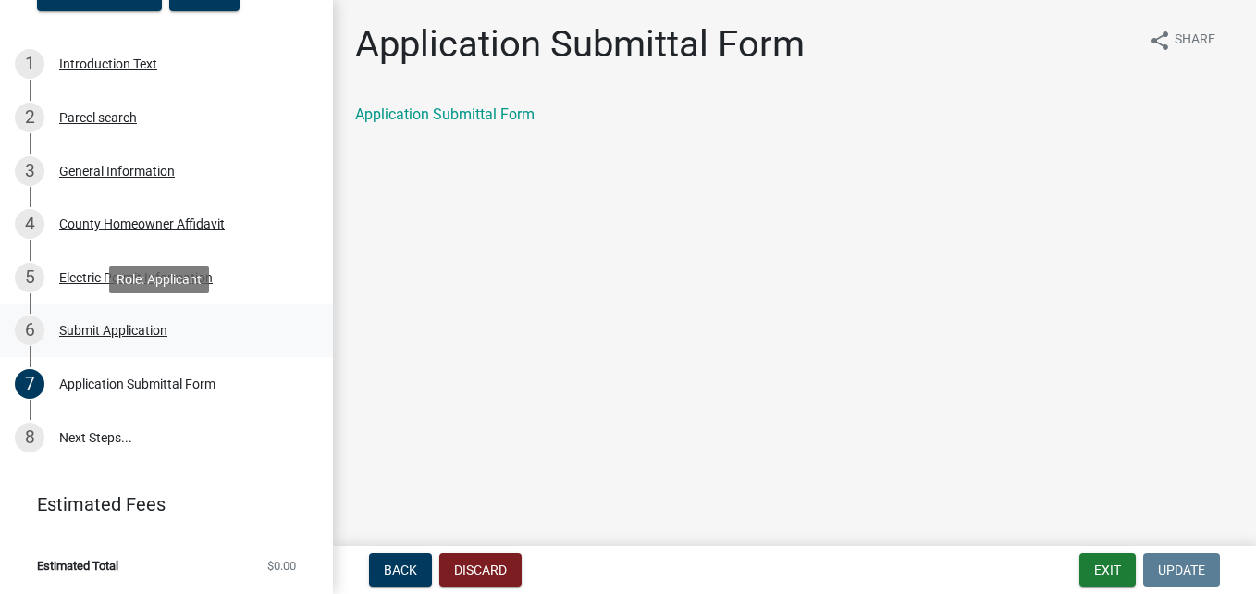
click at [116, 329] on div "Submit Application" at bounding box center [113, 330] width 108 height 13
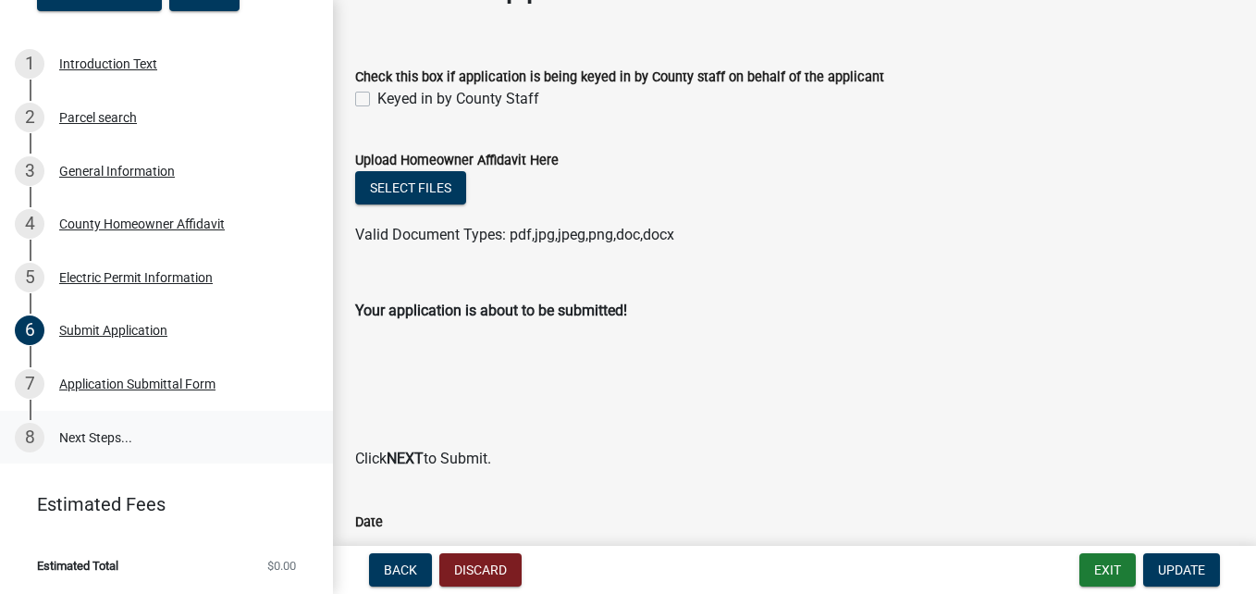
scroll to position [92, 0]
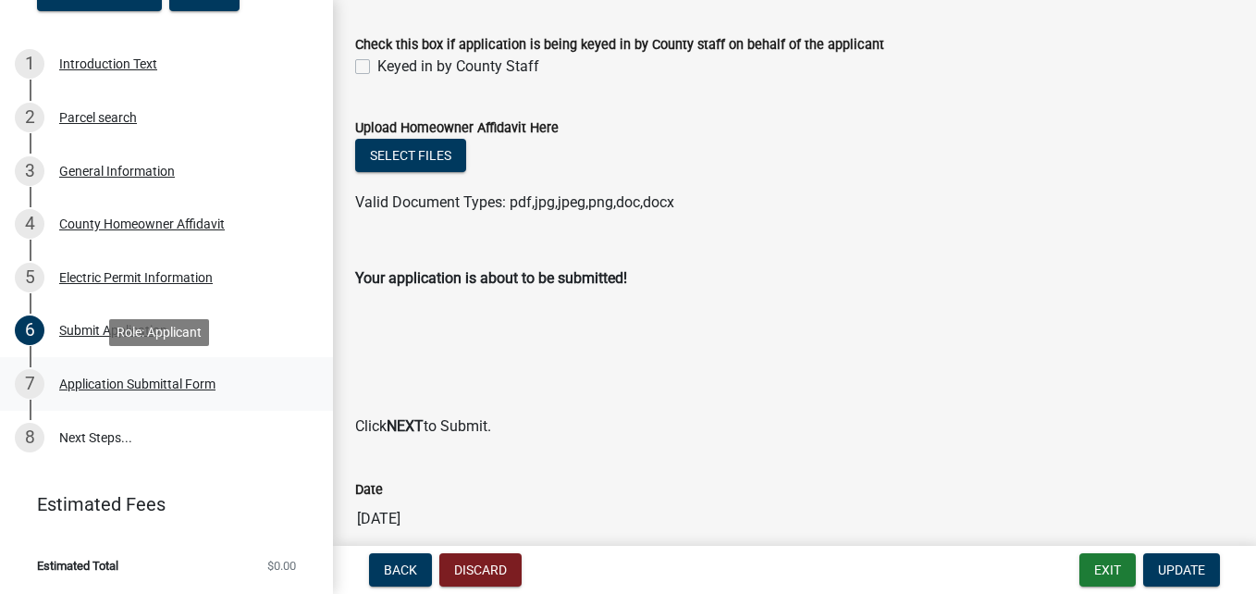
click at [161, 385] on div "Application Submittal Form" at bounding box center [137, 383] width 156 height 13
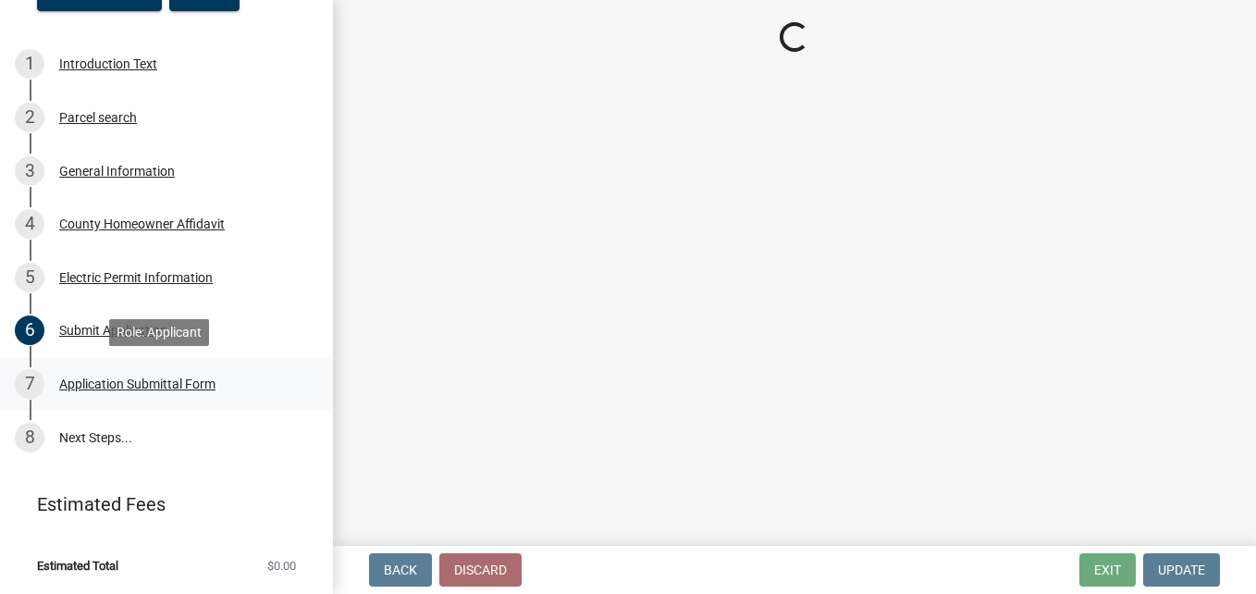
scroll to position [0, 0]
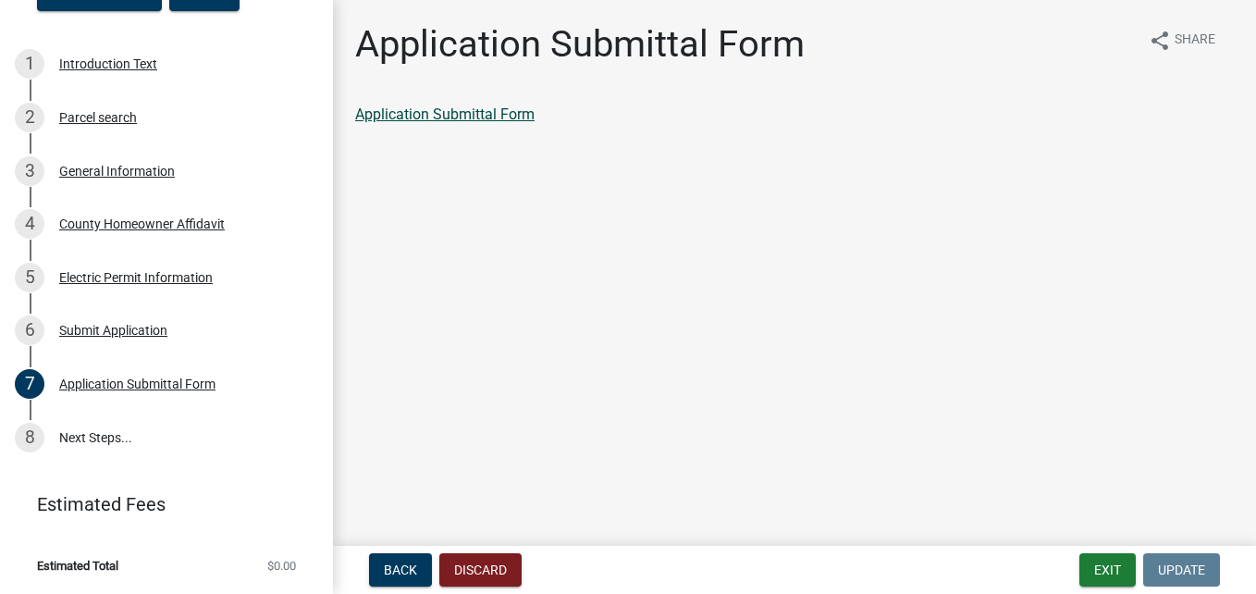
click at [442, 114] on link "Application Submittal Form" at bounding box center [444, 114] width 179 height 18
click at [123, 329] on div "Submit Application" at bounding box center [113, 330] width 108 height 13
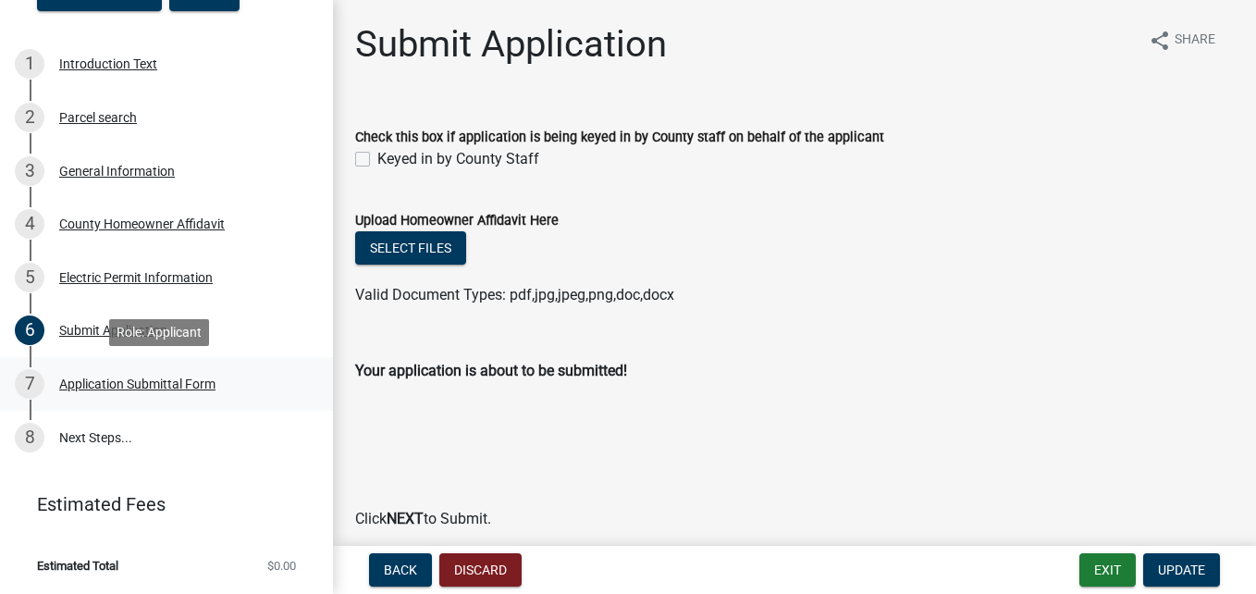
click at [107, 386] on div "Application Submittal Form" at bounding box center [137, 383] width 156 height 13
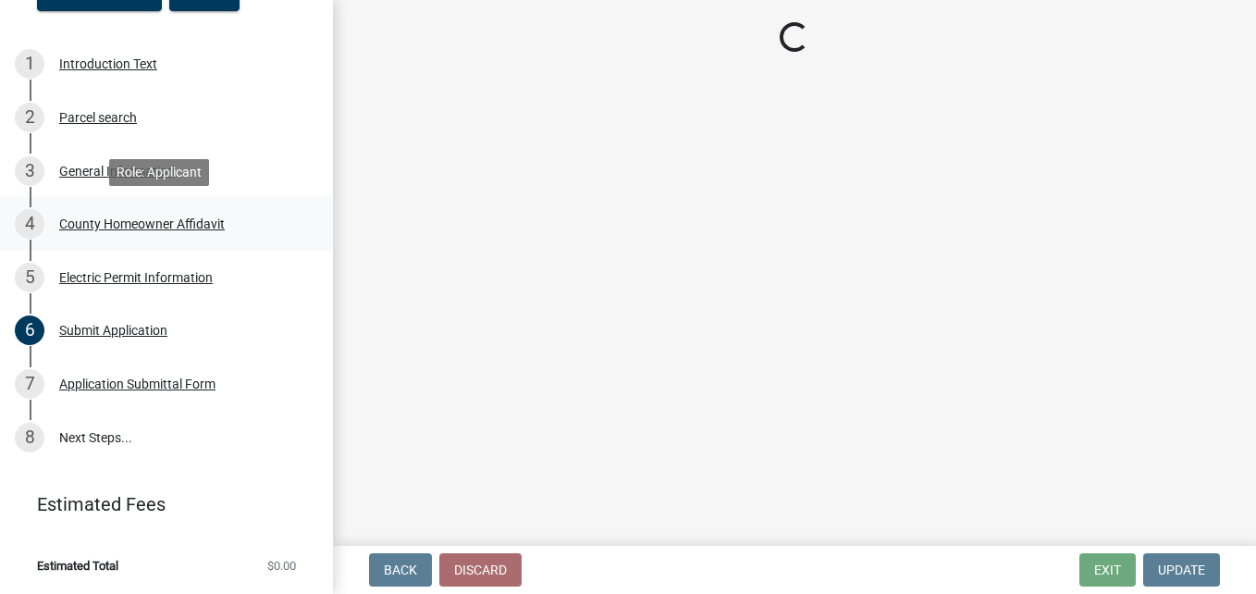
click at [89, 224] on div "County Homeowner Affidavit" at bounding box center [142, 223] width 166 height 13
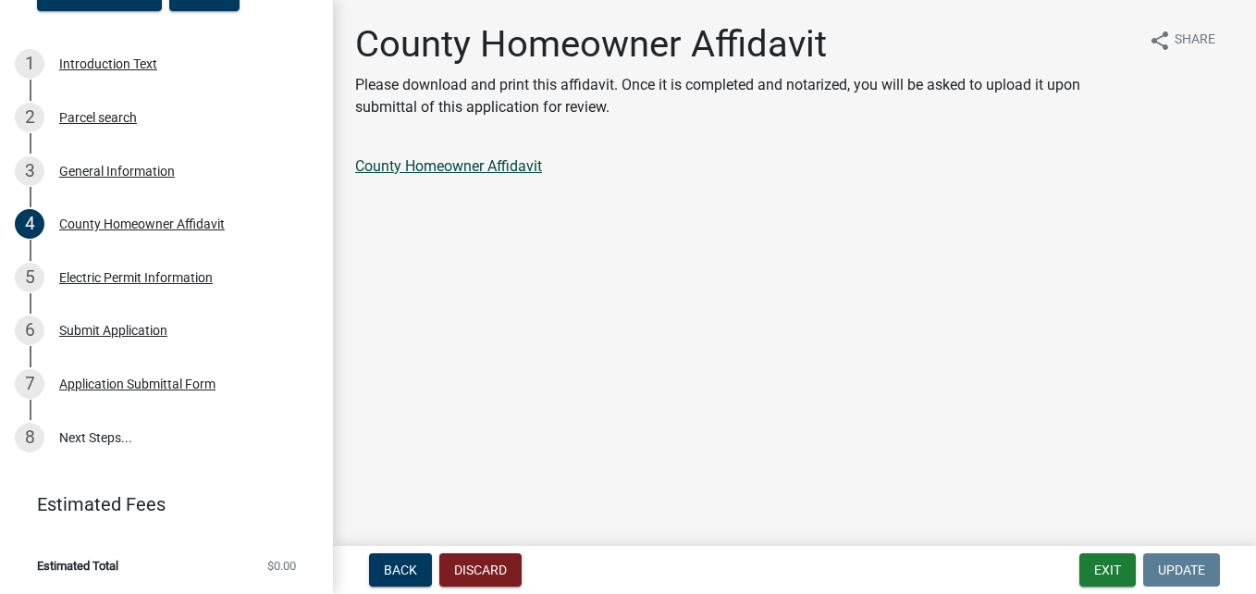
click at [462, 166] on link "County Homeowner Affidavit" at bounding box center [448, 166] width 187 height 18
click at [199, 388] on div "Application Submittal Form" at bounding box center [137, 383] width 156 height 13
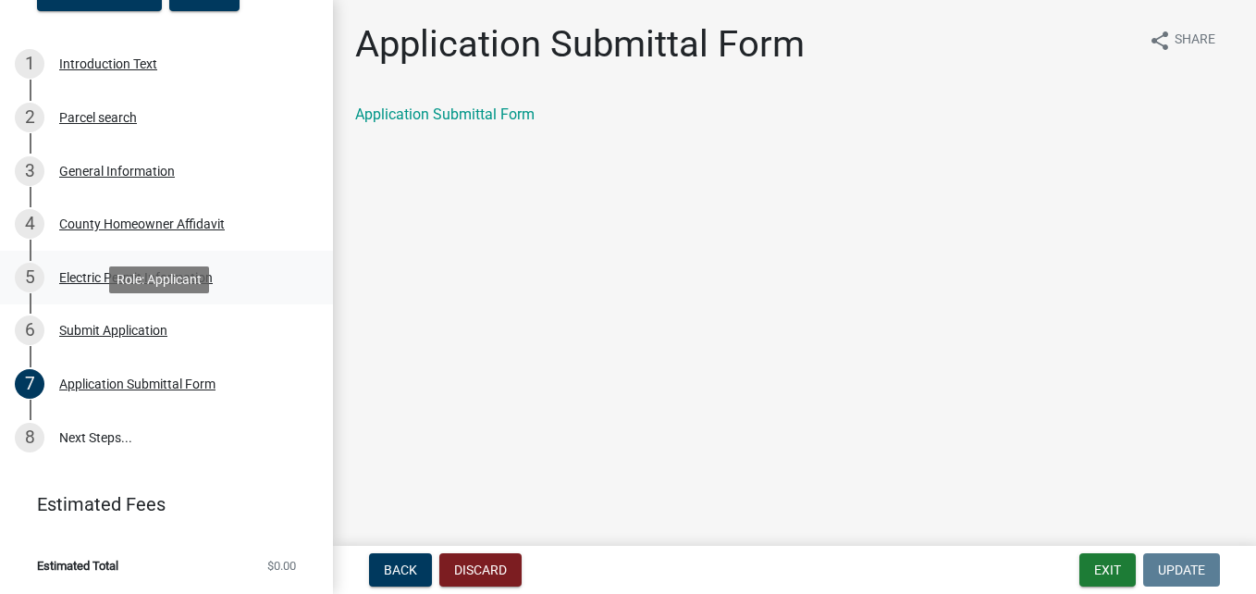
drag, startPoint x: 147, startPoint y: 316, endPoint x: 184, endPoint y: 296, distance: 42.2
click at [147, 316] on div "6 Submit Application" at bounding box center [159, 330] width 289 height 30
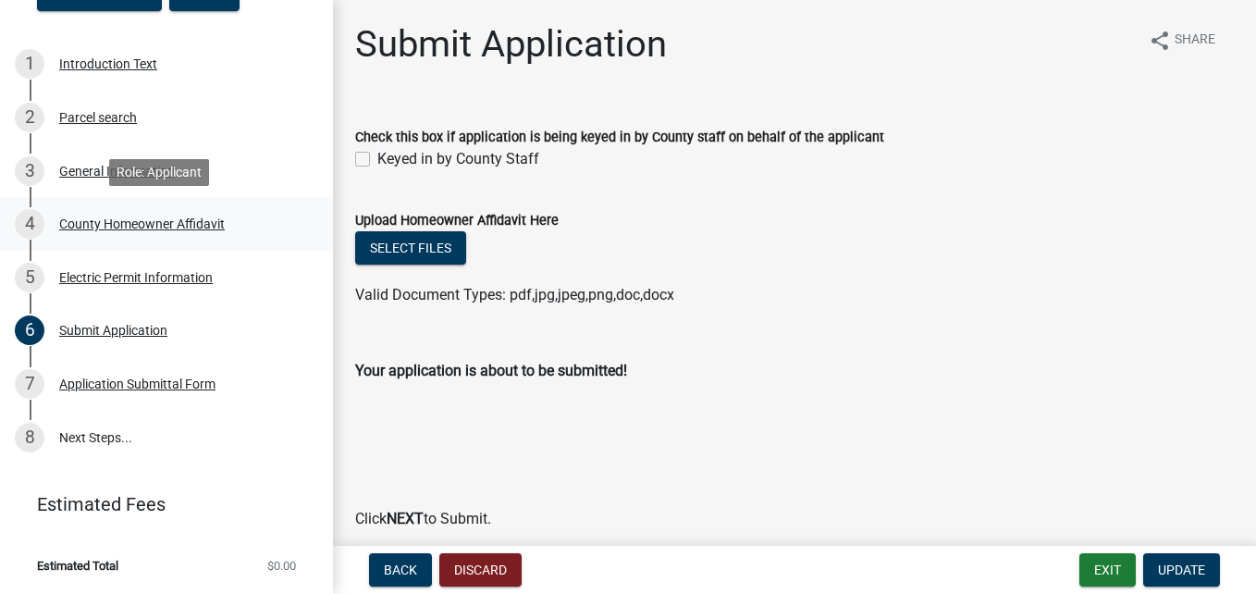
click at [130, 231] on div "4 County Homeowner Affidavit" at bounding box center [159, 224] width 289 height 30
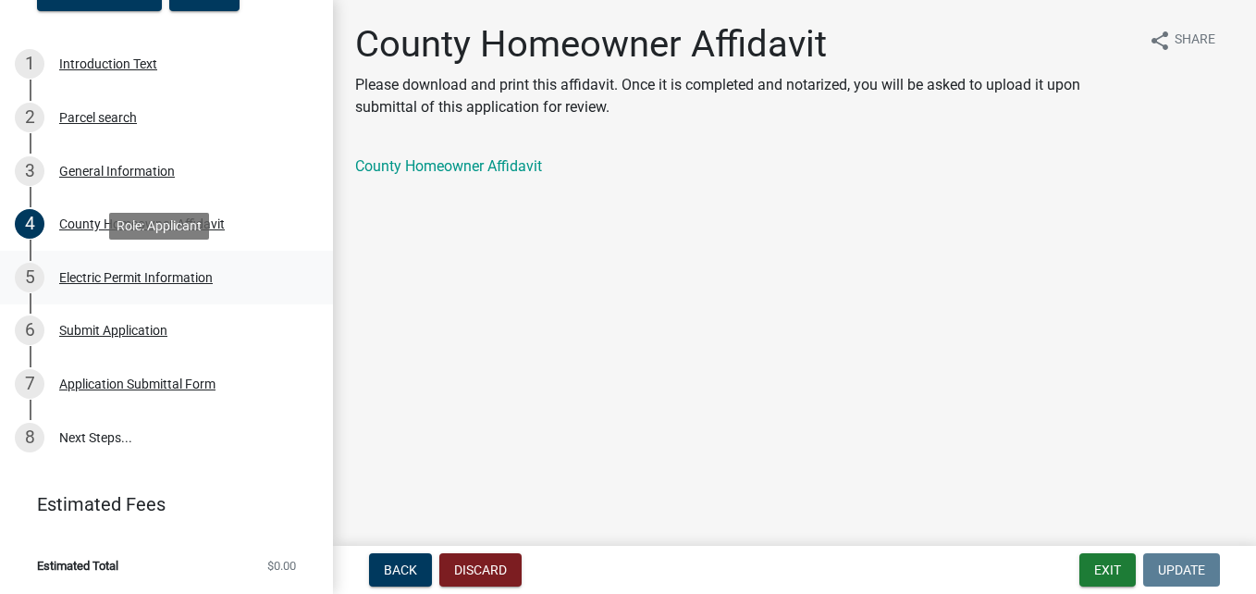
click at [84, 274] on div "Electric Permit Information" at bounding box center [136, 277] width 154 height 13
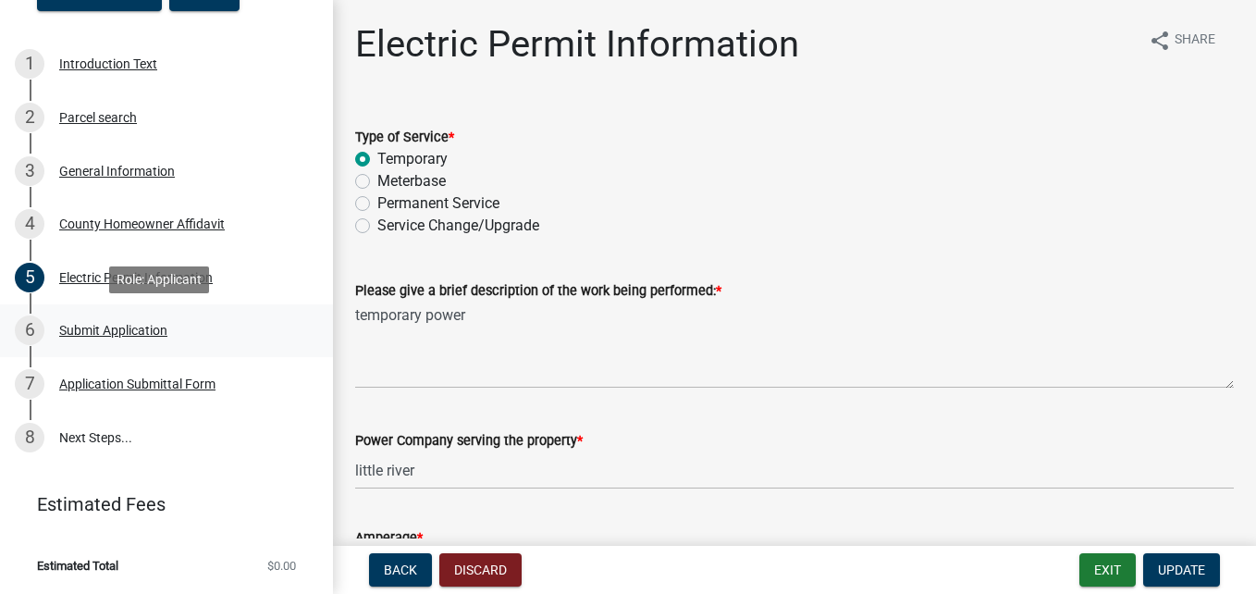
click at [117, 324] on div "Submit Application" at bounding box center [113, 330] width 108 height 13
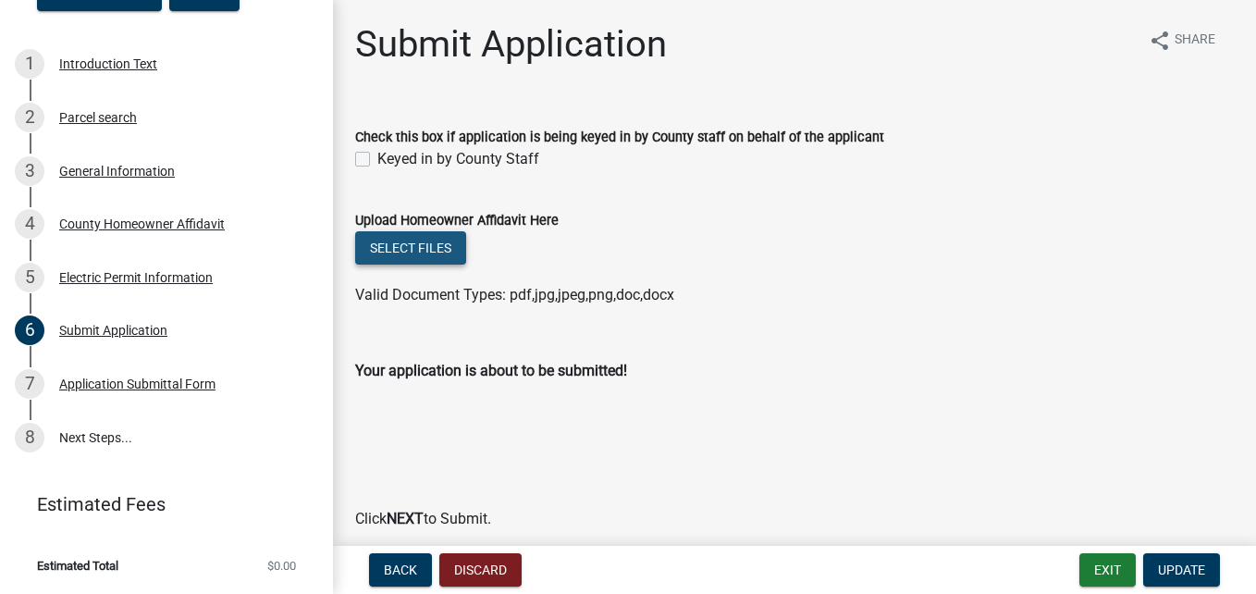
click at [390, 254] on button "Select files" at bounding box center [410, 247] width 111 height 33
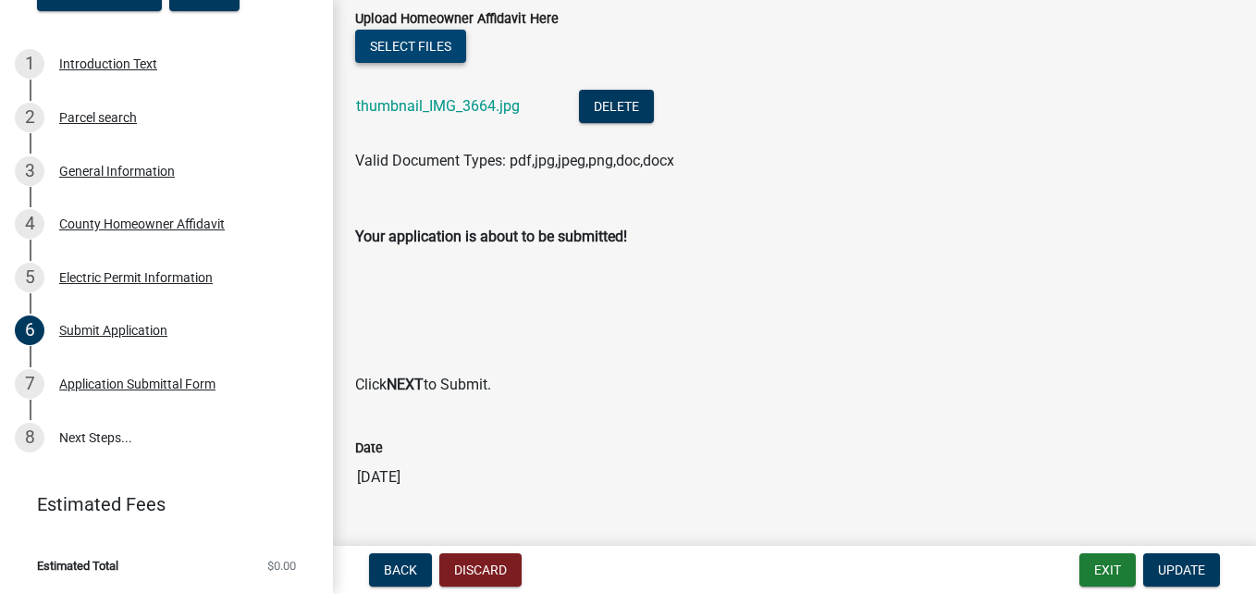
scroll to position [246, 0]
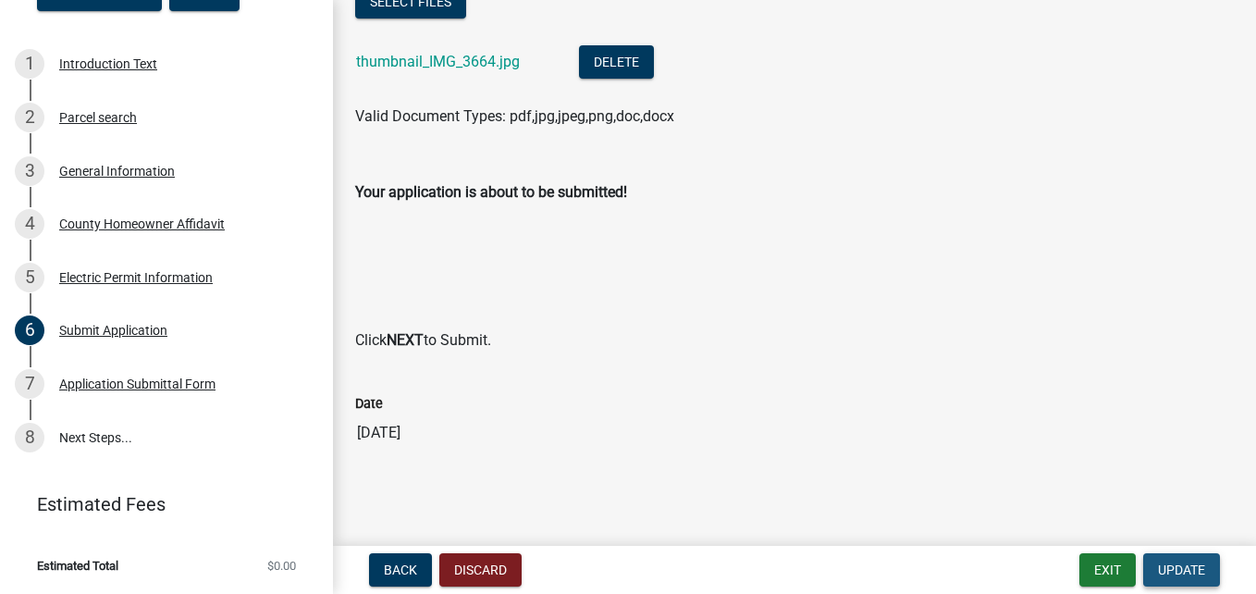
click at [1176, 570] on span "Update" at bounding box center [1181, 569] width 47 height 15
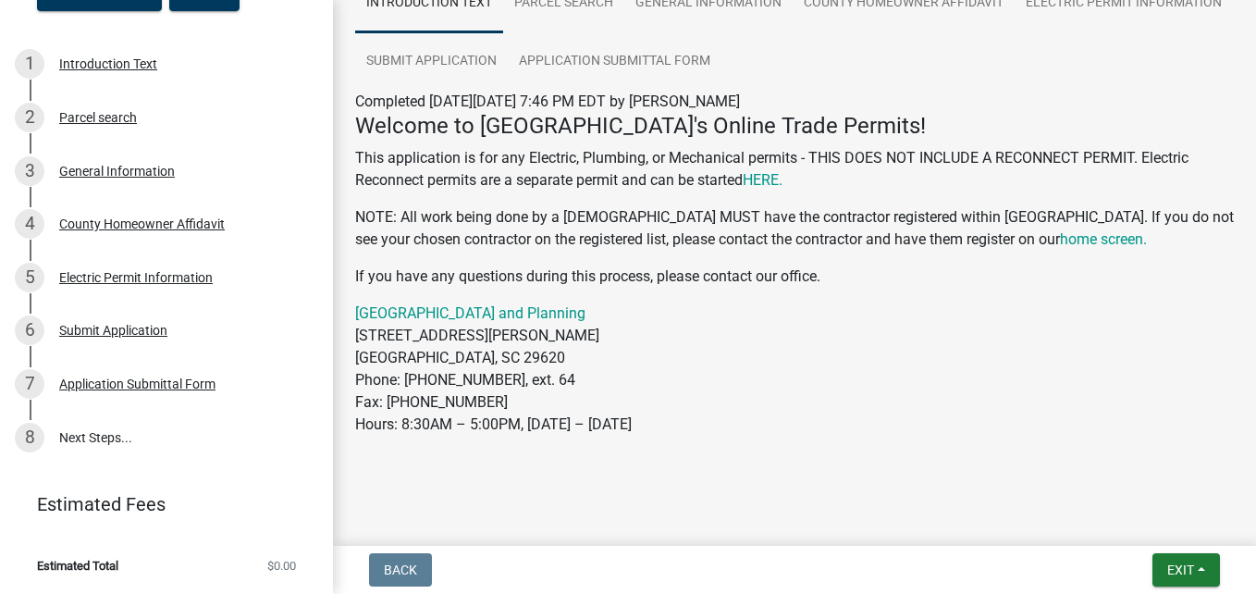
scroll to position [173, 0]
